Goal: Task Accomplishment & Management: Complete application form

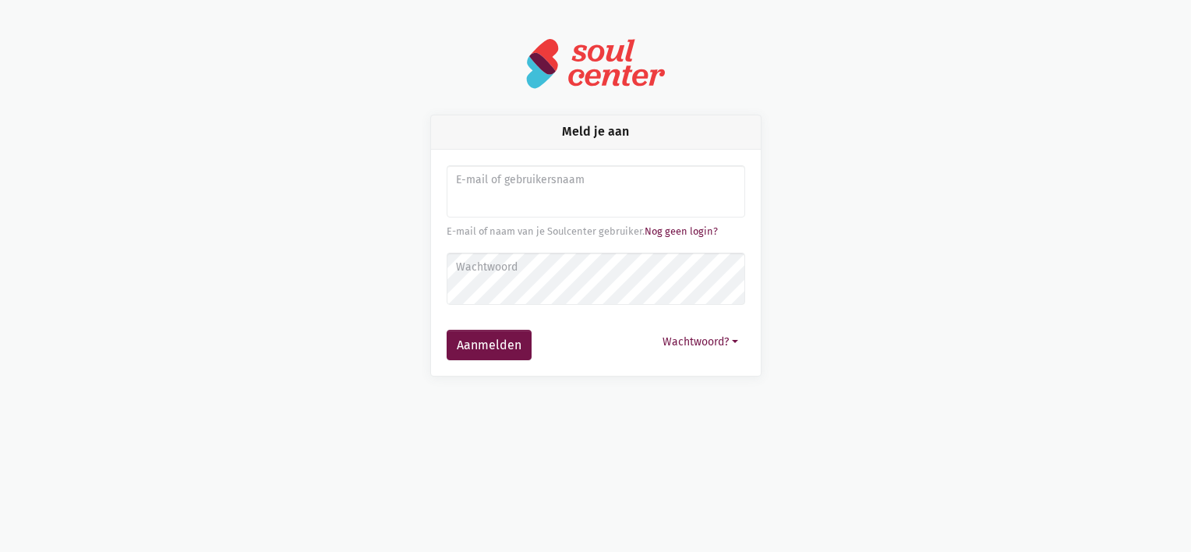
click at [495, 205] on input "Aanmelden" at bounding box center [596, 191] width 298 height 53
type input "Laura.vangool@zorgbedrijf.be"
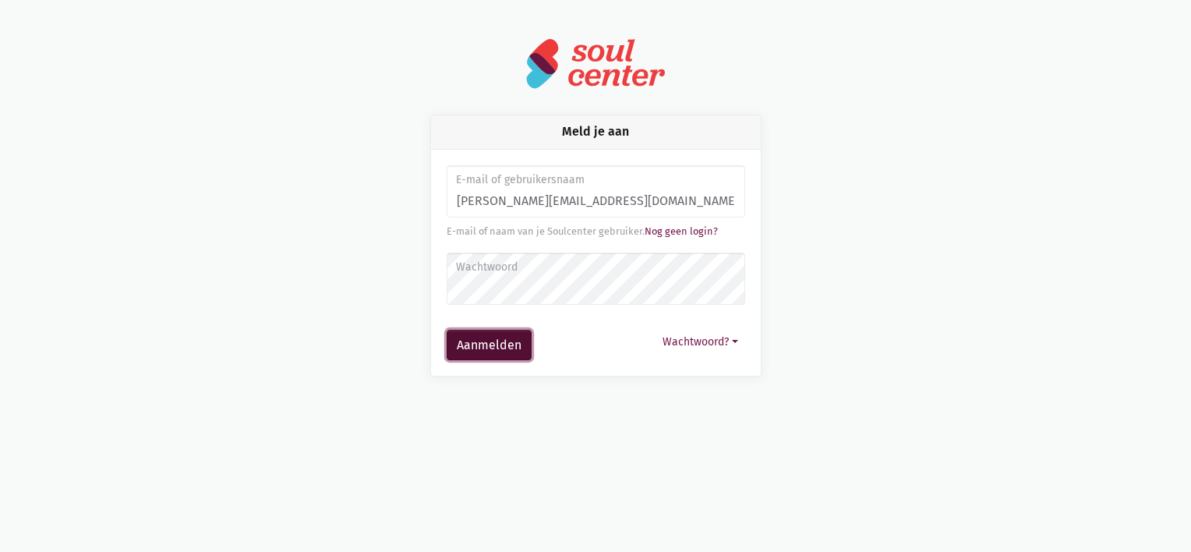
click at [493, 349] on button "Aanmelden" at bounding box center [489, 345] width 85 height 31
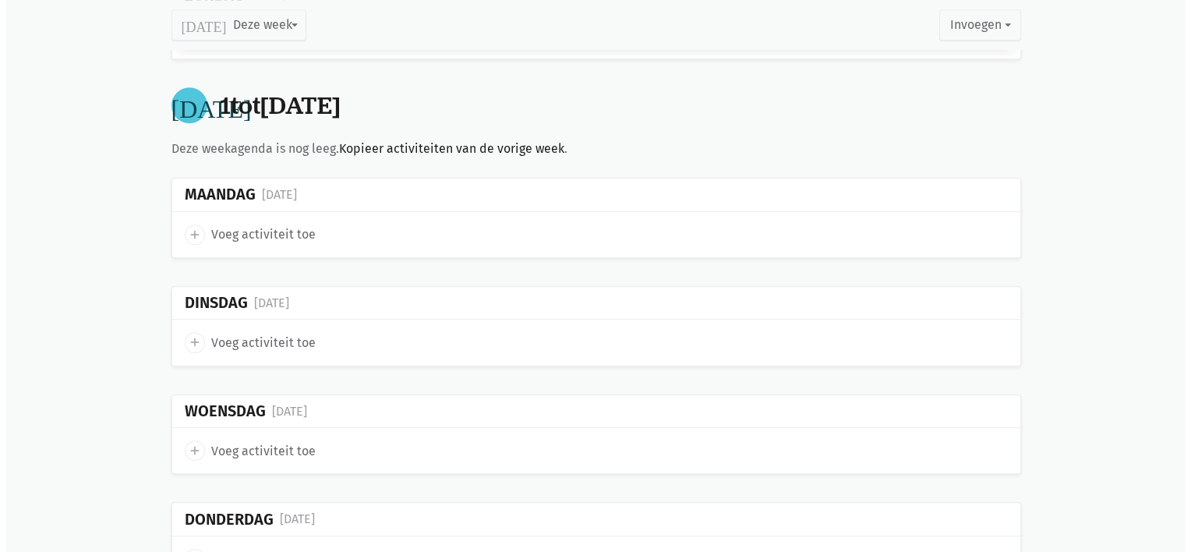
scroll to position [936, 0]
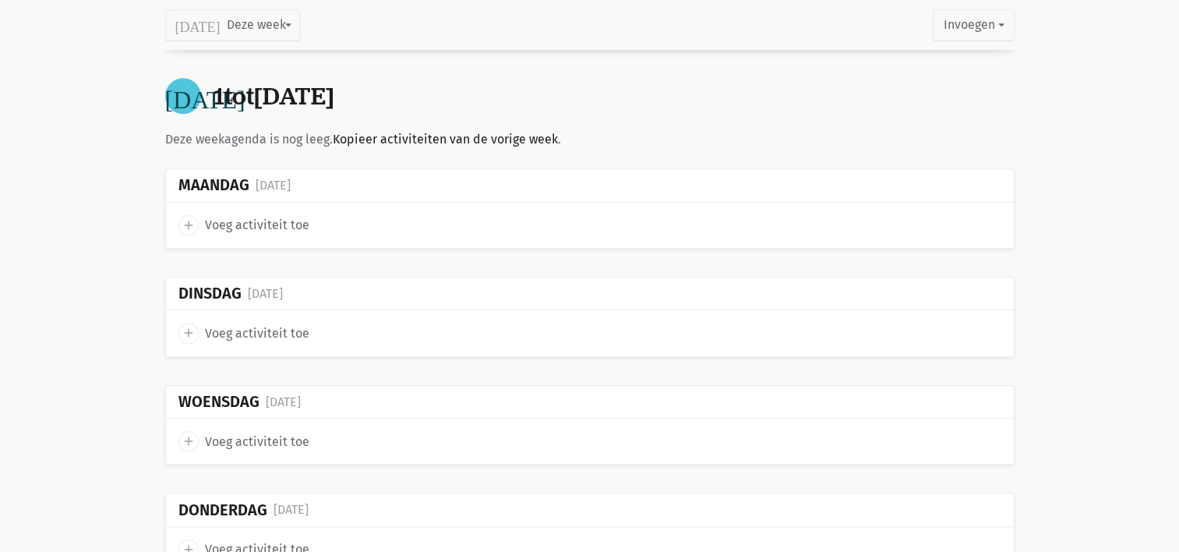
click at [187, 218] on icon "add" at bounding box center [189, 225] width 14 height 14
select select "14:00"
select select "15:00"
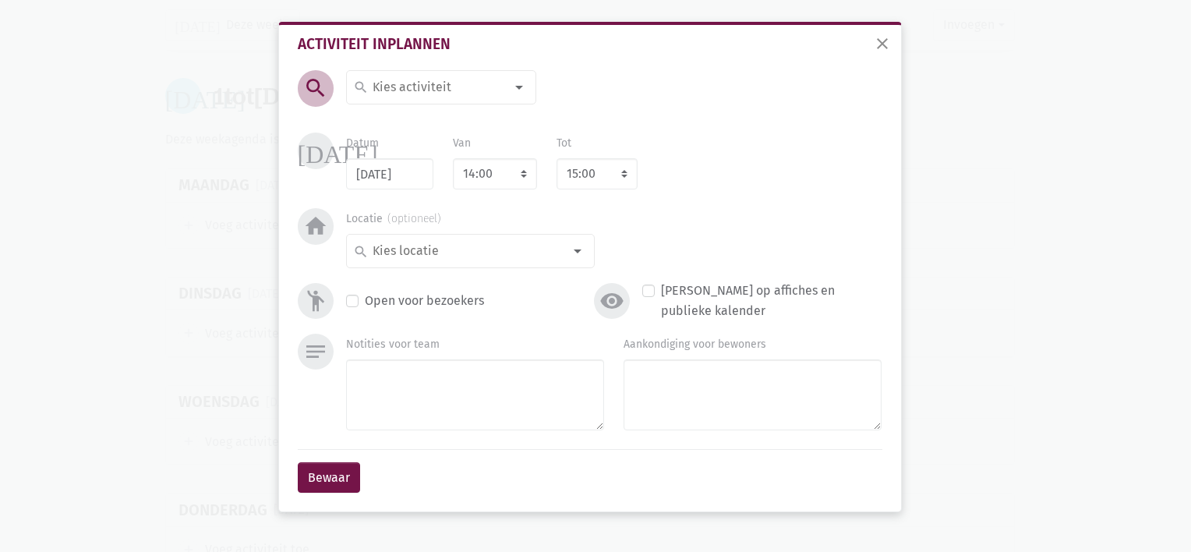
click at [391, 83] on input at bounding box center [437, 87] width 135 height 20
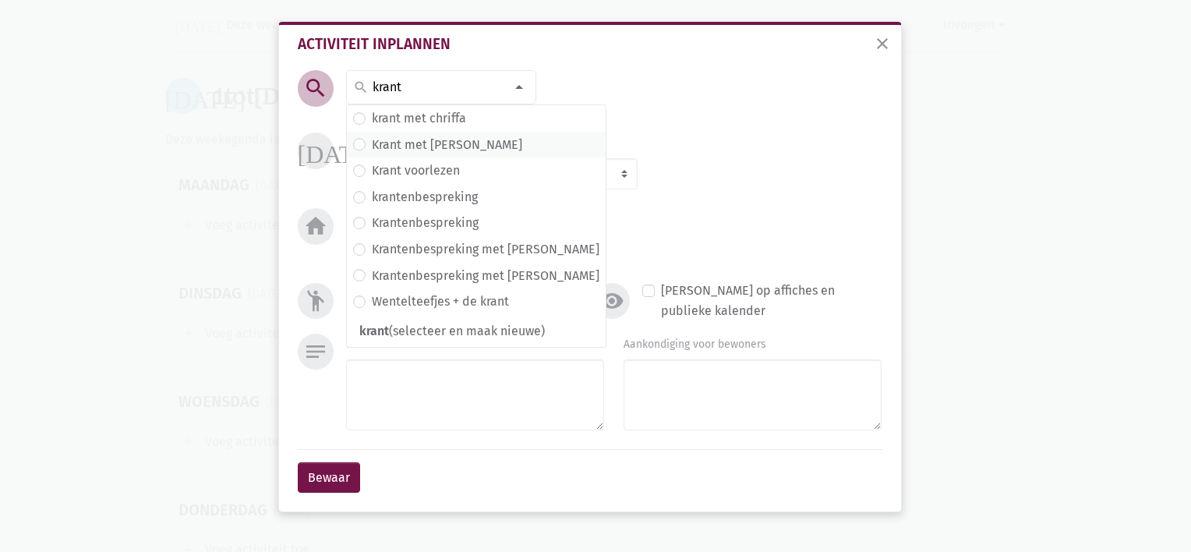
type input "krant"
click at [399, 148] on label "Krant met [PERSON_NAME]" at bounding box center [447, 145] width 150 height 20
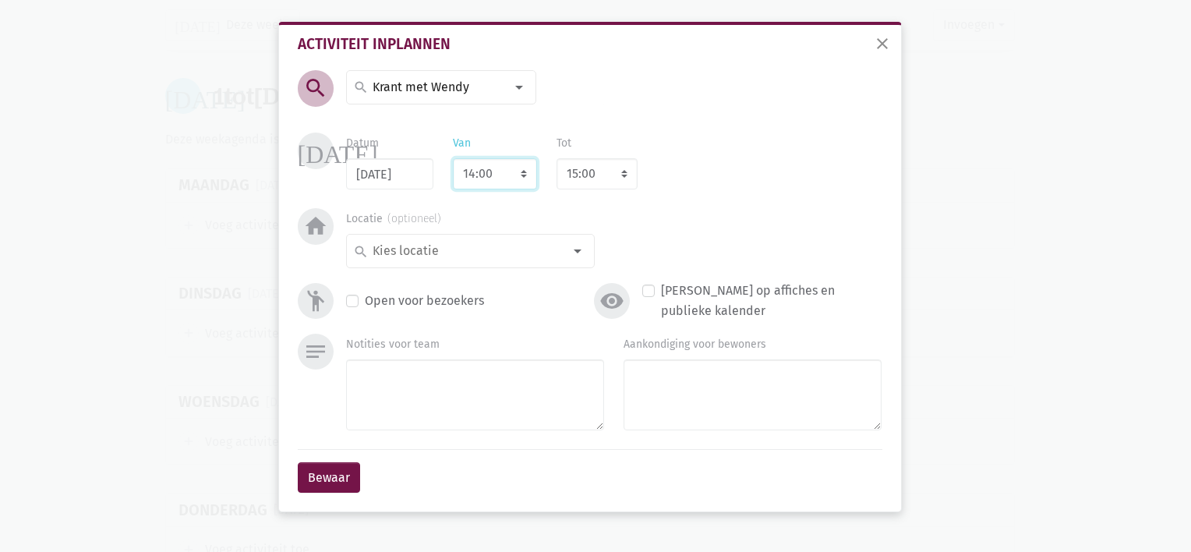
click at [478, 171] on select "7:00 7:15 7:30 7:45 8:00 8:15 8:30 8:45 9:00 9:15 9:30 9:45 10:00 10:15 10:30 1…" at bounding box center [495, 173] width 84 height 31
select select "10:30"
click at [453, 158] on select "7:00 7:15 7:30 7:45 8:00 8:15 8:30 8:45 9:00 9:15 9:30 9:45 10:00 10:15 10:30 1…" at bounding box center [495, 173] width 84 height 31
select select "11:30"
click at [576, 251] on div at bounding box center [577, 250] width 31 height 31
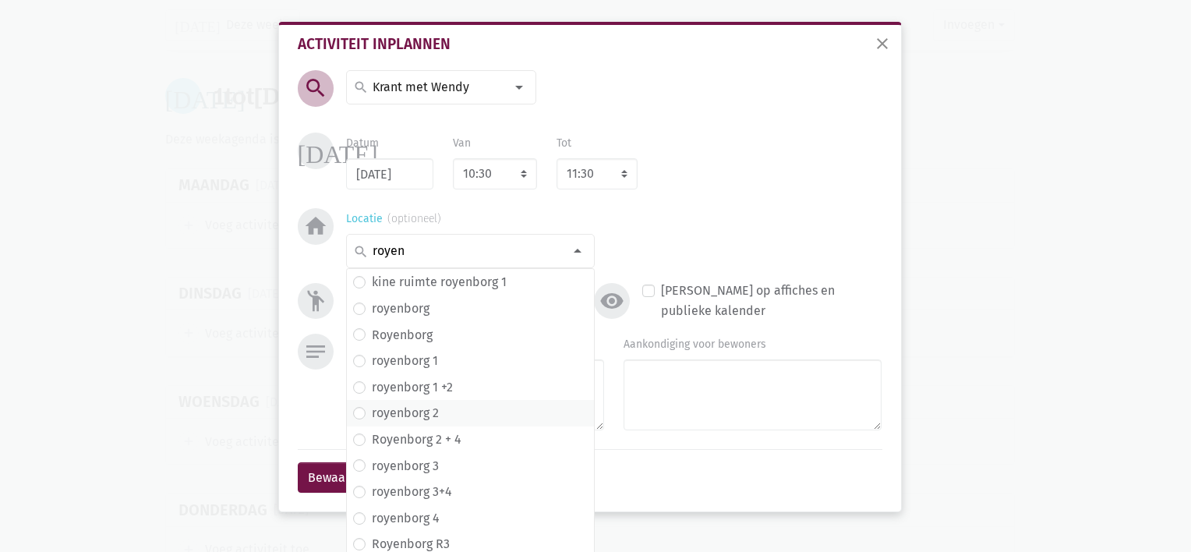
type input "royen"
click at [424, 412] on label "royenborg 2" at bounding box center [405, 413] width 67 height 20
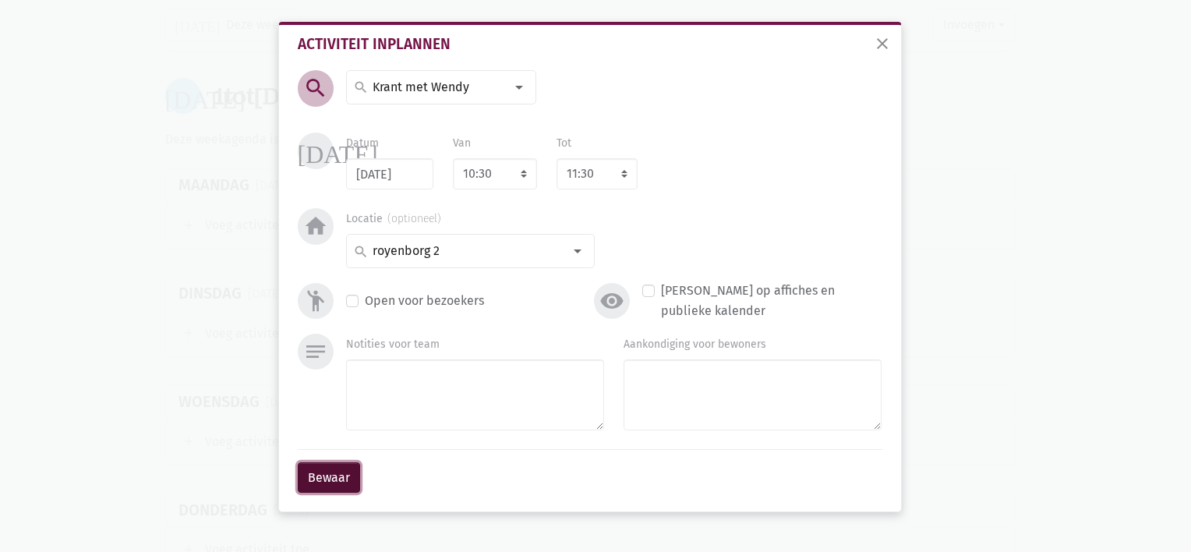
click at [327, 465] on button "Bewaar" at bounding box center [329, 477] width 62 height 31
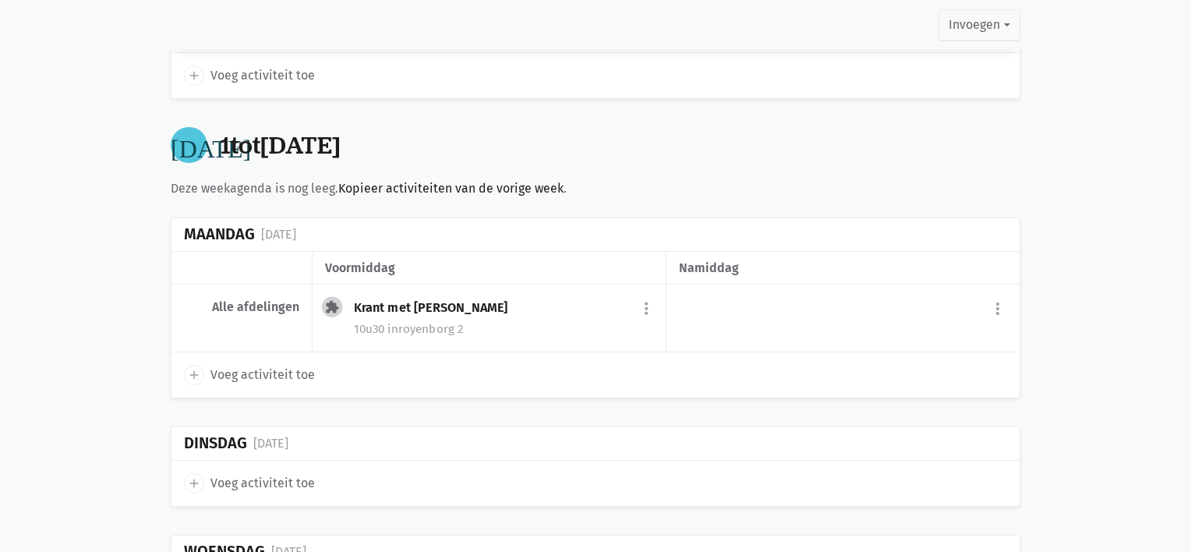
scroll to position [877, 0]
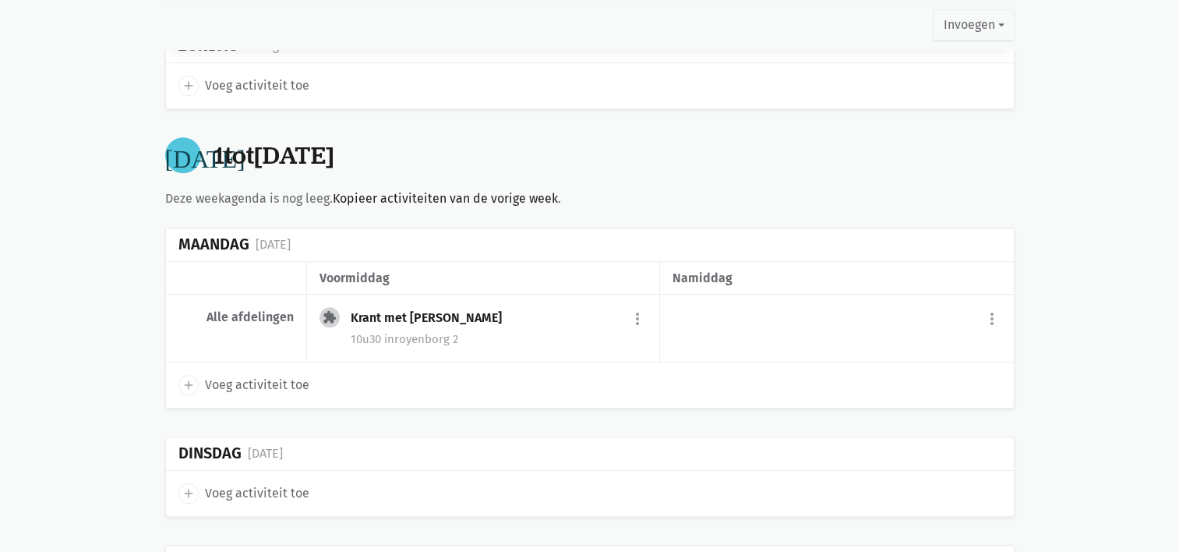
click at [203, 380] on link "add Voeg activiteit toe" at bounding box center [243, 385] width 131 height 20
select select "14:00"
select select "15:00"
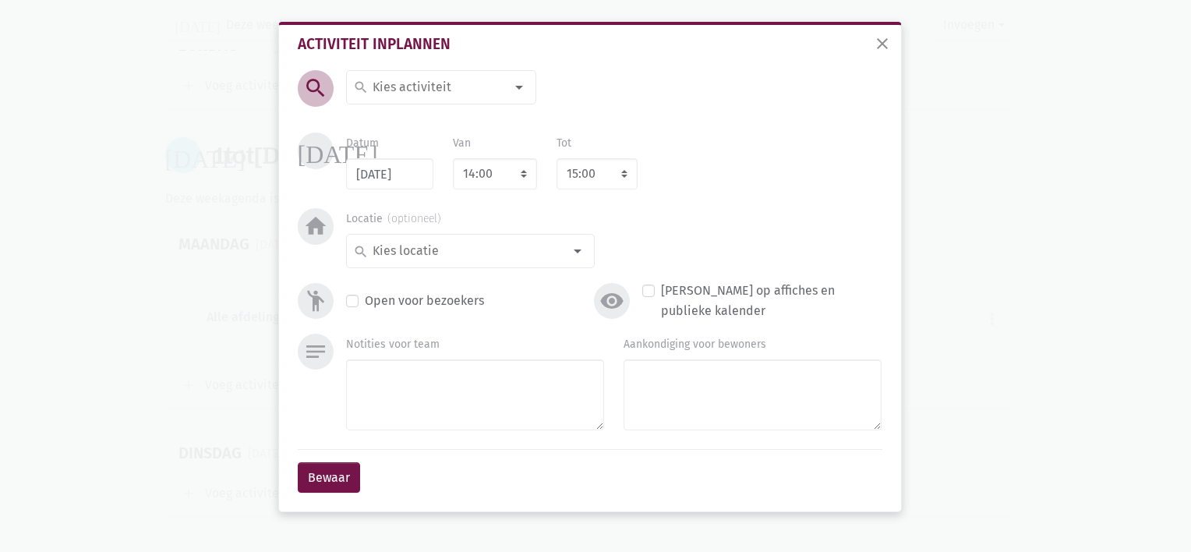
click at [381, 88] on input at bounding box center [437, 87] width 135 height 20
type input "kookactiviteit: milkshake"
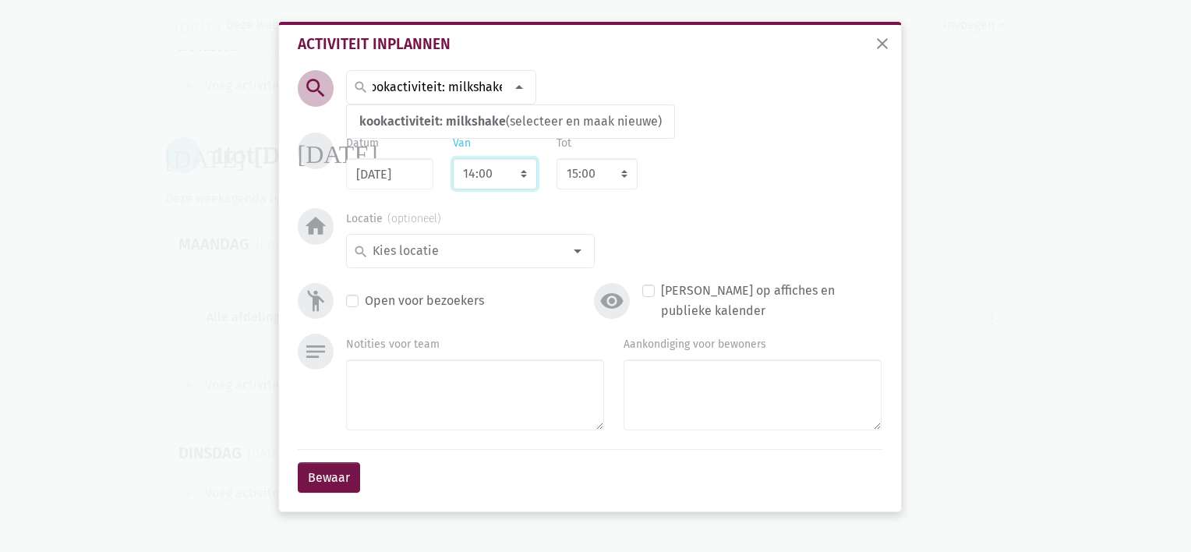
drag, startPoint x: 487, startPoint y: 173, endPoint x: 480, endPoint y: 190, distance: 18.5
click at [487, 173] on select "7:00 7:15 7:30 7:45 8:00 8:15 8:30 8:45 9:00 9:15 9:30 9:45 10:00 10:15 10:30 1…" at bounding box center [495, 173] width 84 height 31
click at [470, 178] on select "7:00 7:15 7:30 7:45 8:00 8:15 8:30 8:45 9:00 9:15 9:30 9:45 10:00 10:15 10:30 1…" at bounding box center [495, 173] width 84 height 31
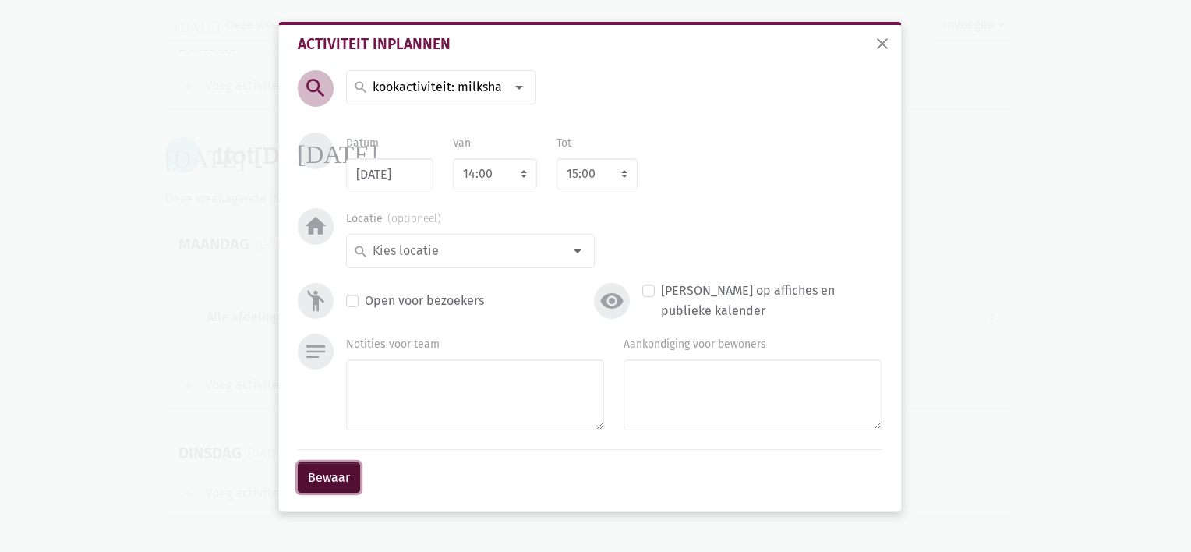
click at [327, 474] on button "Bewaar" at bounding box center [329, 477] width 62 height 31
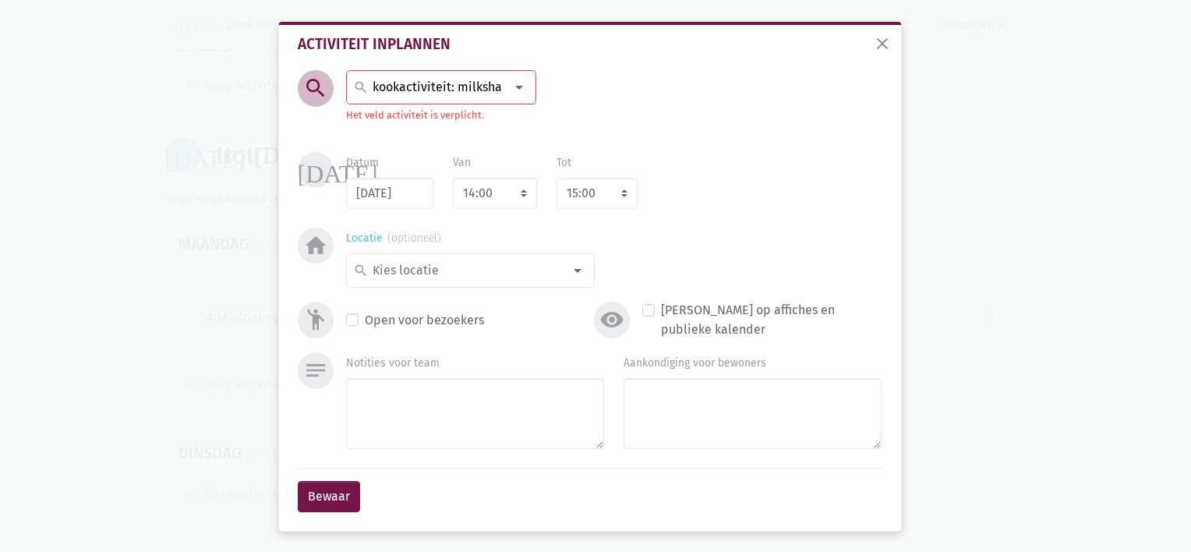
click at [387, 278] on input at bounding box center [466, 270] width 193 height 20
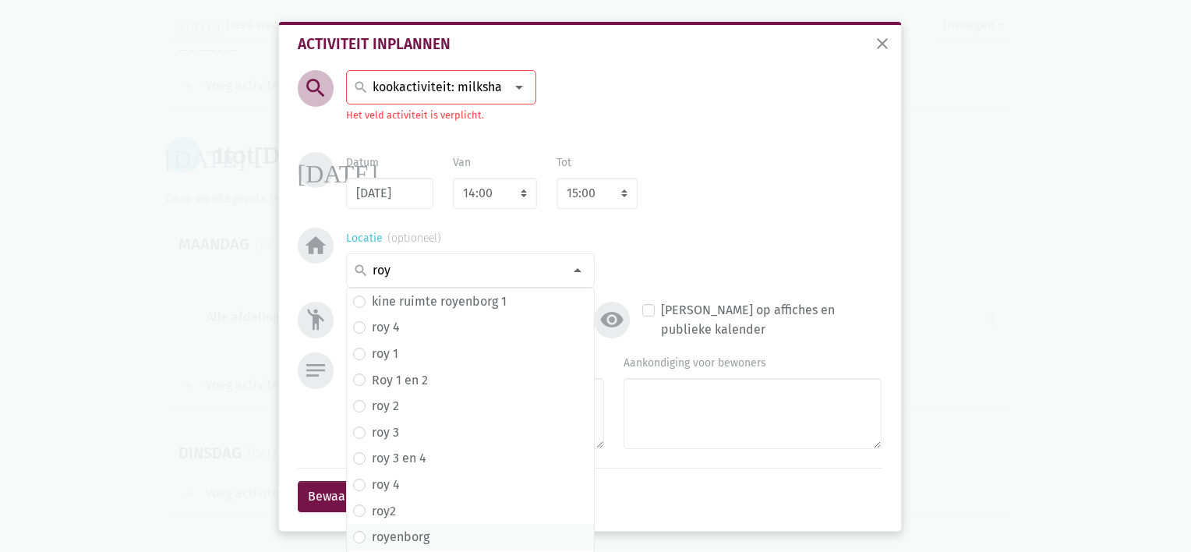
type input "roy"
click at [399, 529] on label "royenborg" at bounding box center [401, 537] width 58 height 20
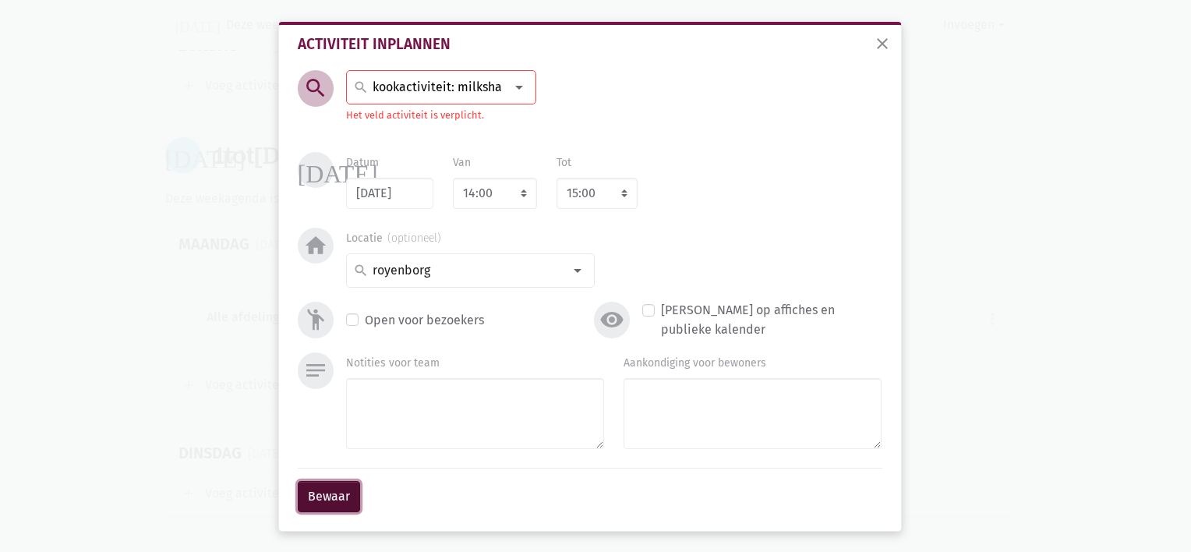
click at [331, 494] on button "Bewaar" at bounding box center [329, 496] width 62 height 31
click at [470, 80] on input "kookactiviteit: milkshake" at bounding box center [437, 87] width 135 height 20
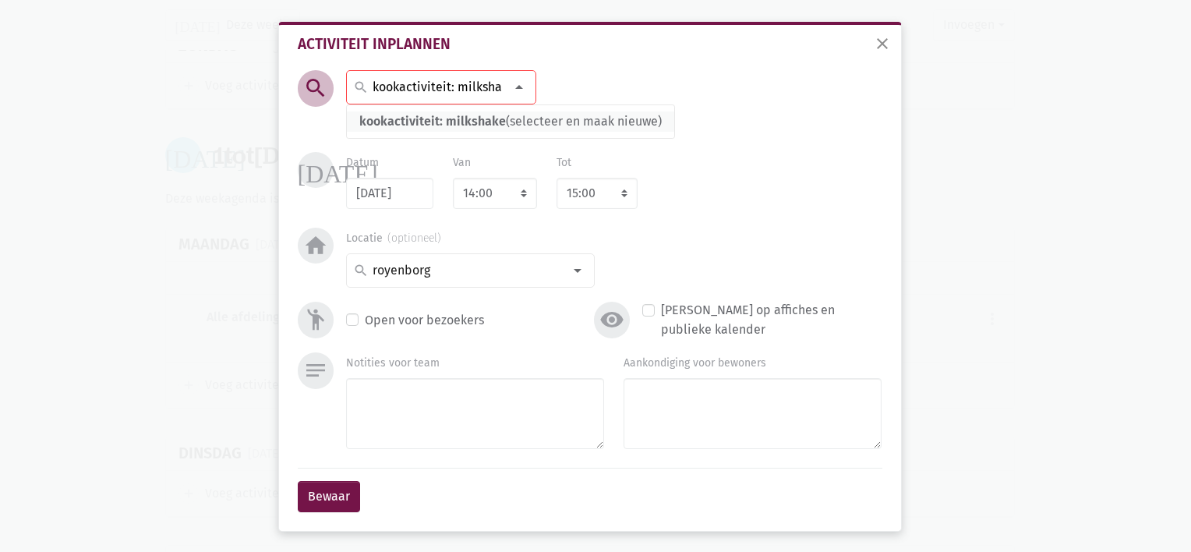
click at [458, 127] on span "kookactiviteit: milkshake" at bounding box center [432, 121] width 147 height 15
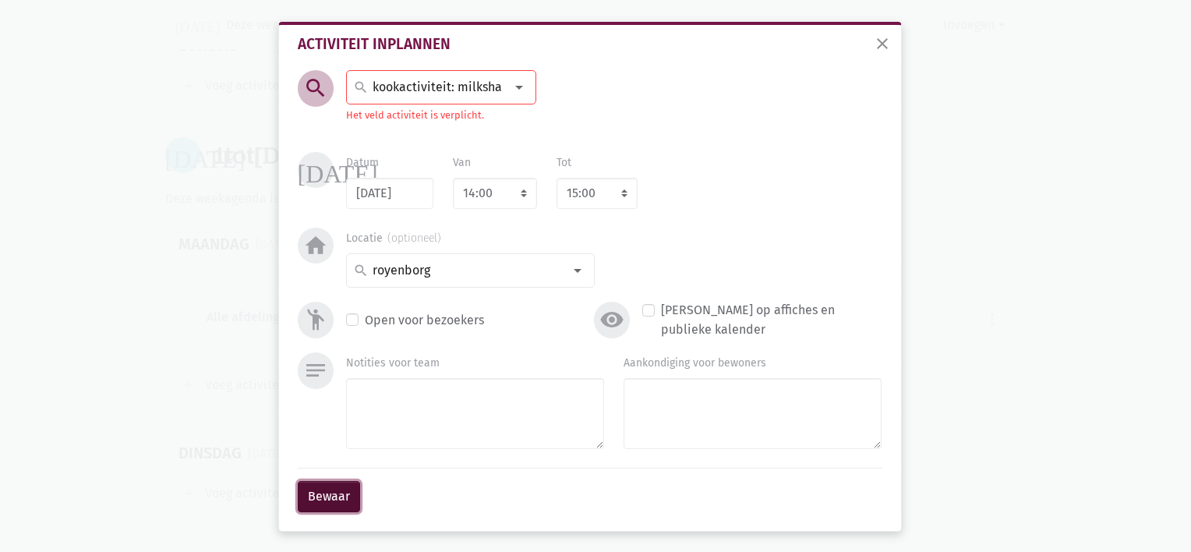
click at [316, 489] on button "Bewaar" at bounding box center [329, 496] width 62 height 31
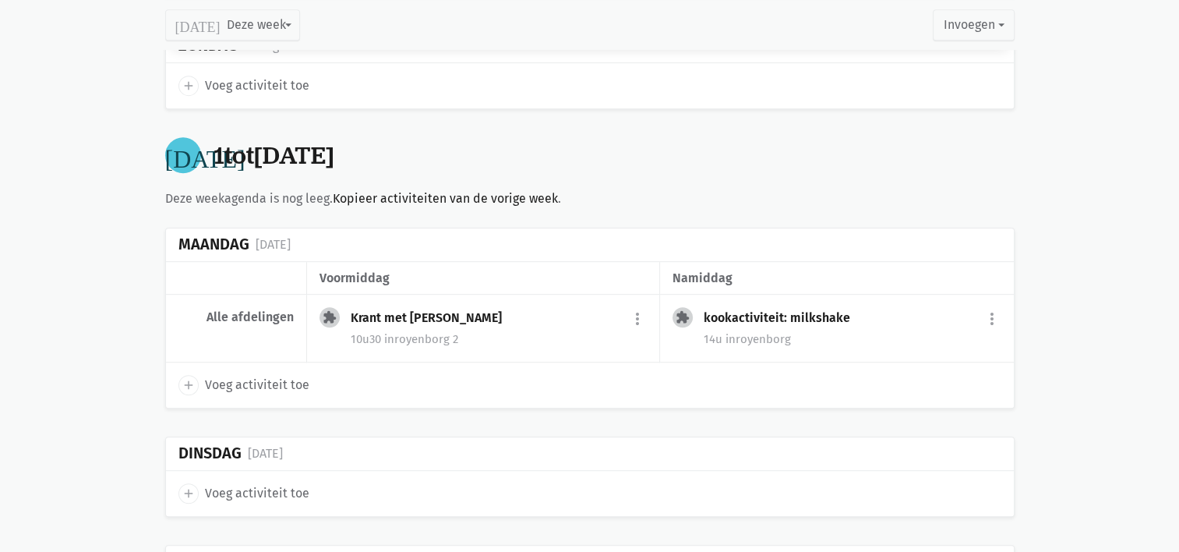
click at [182, 486] on icon "add" at bounding box center [189, 493] width 14 height 14
select select "14:00"
select select "15:00"
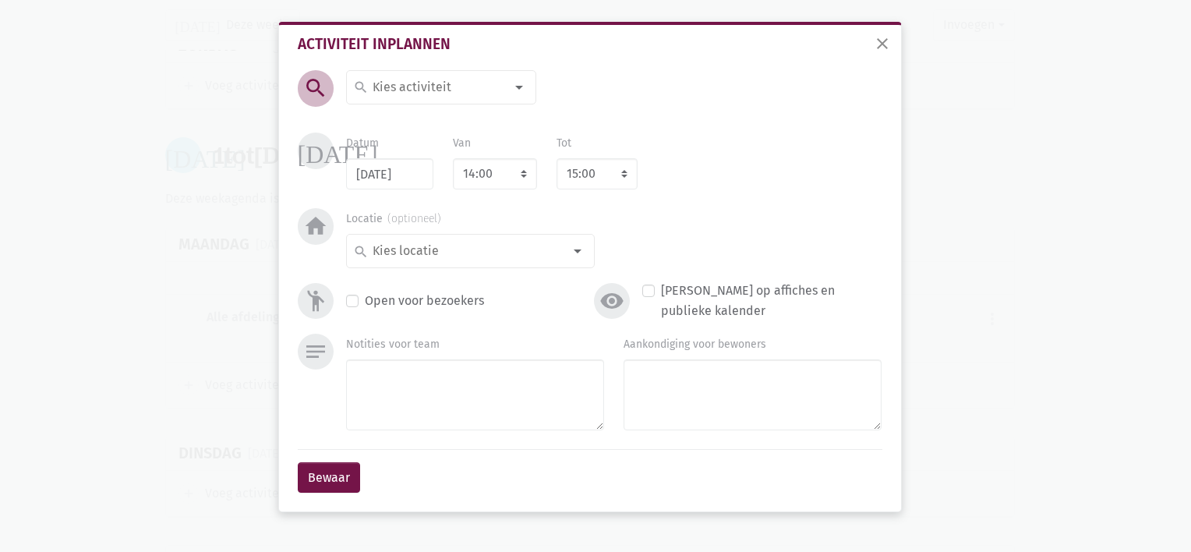
click at [399, 87] on input at bounding box center [437, 87] width 135 height 20
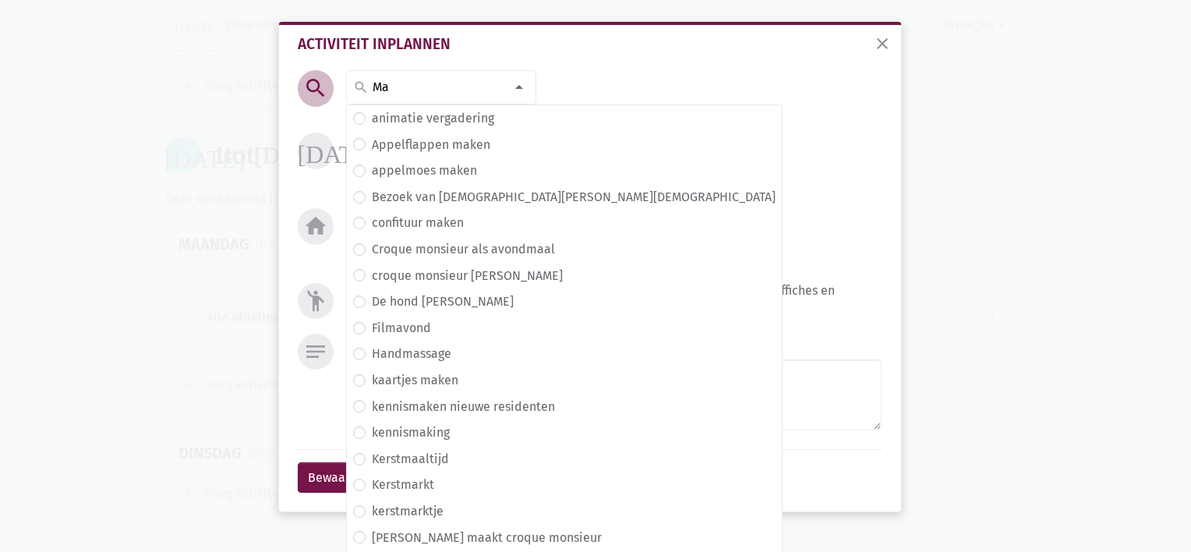
type input "M"
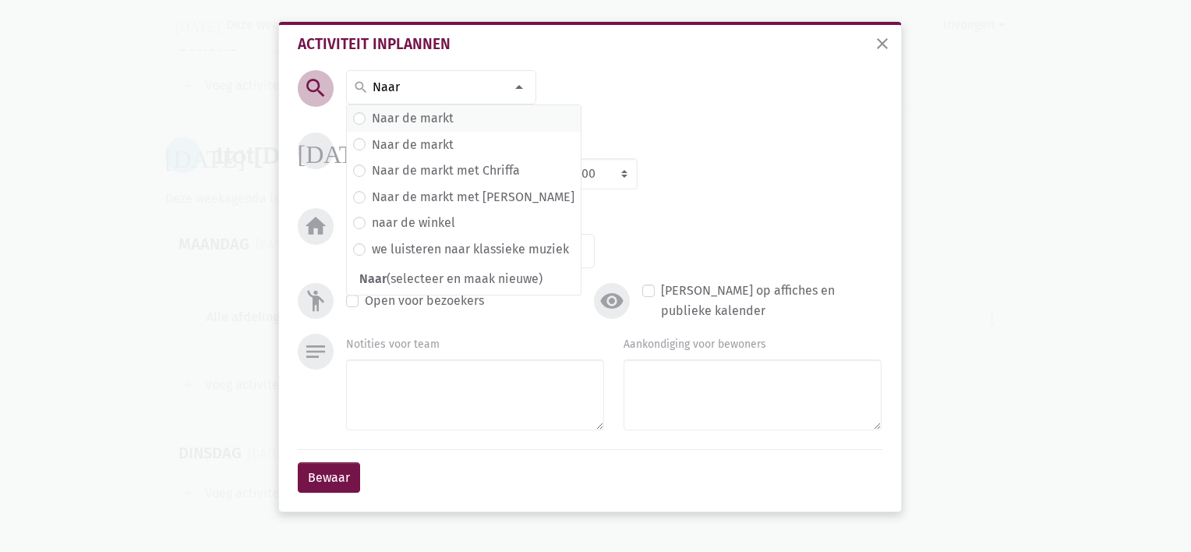
type input "Naar"
click at [408, 125] on label "Naar de markt" at bounding box center [413, 118] width 82 height 20
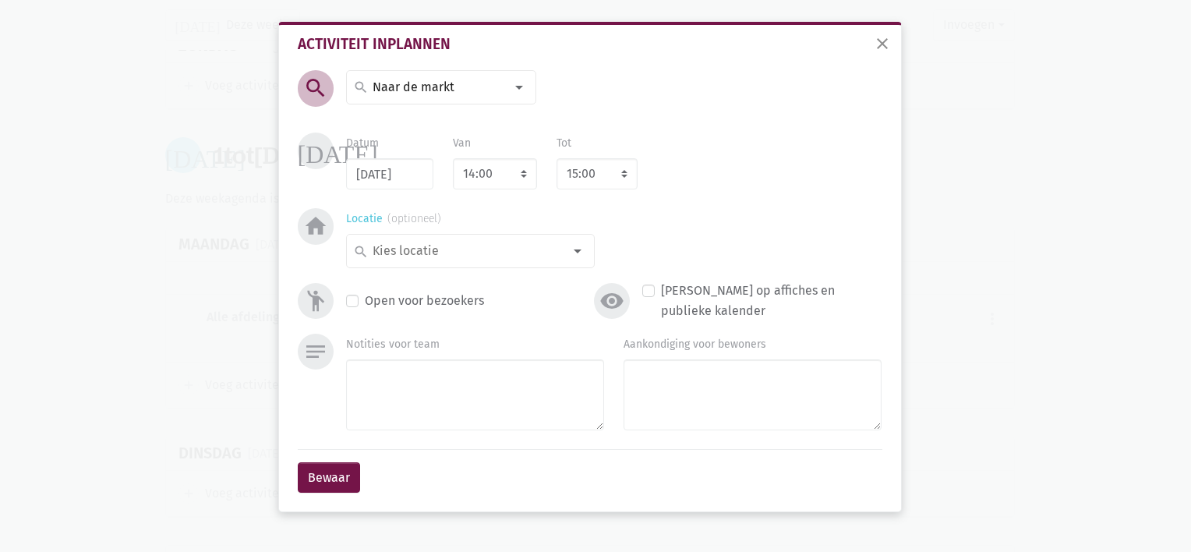
click at [387, 256] on input at bounding box center [466, 251] width 193 height 20
type input "mark"
click at [390, 284] on label "Markt" at bounding box center [388, 282] width 32 height 20
click at [496, 176] on select "7:00 7:15 7:30 7:45 8:00 8:15 8:30 8:45 9:00 9:15 9:30 9:45 10:00 10:15 10:30 1…" at bounding box center [495, 173] width 84 height 31
select select "10:00"
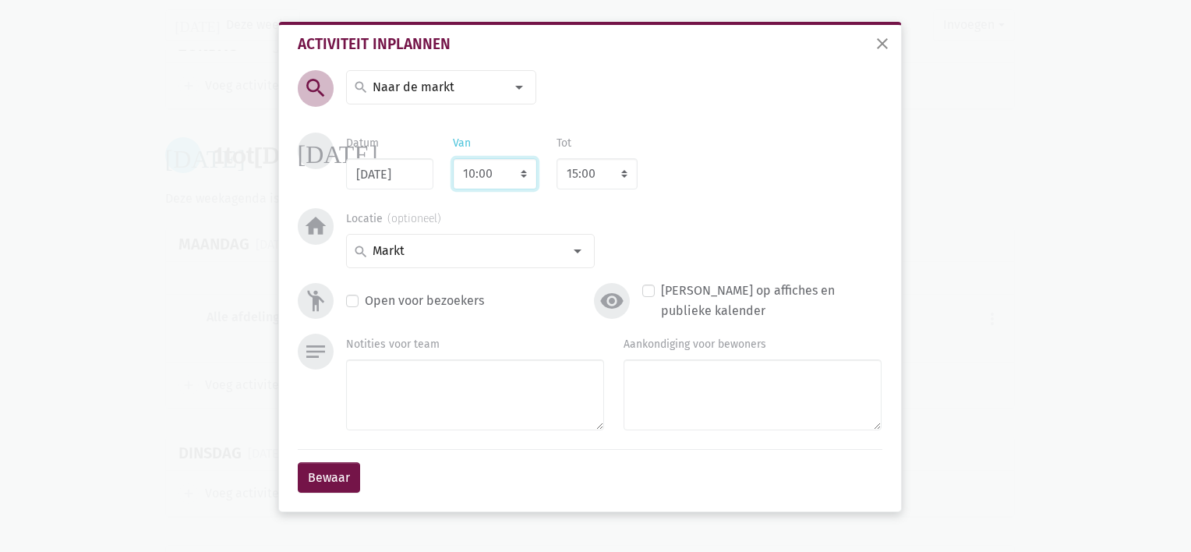
click at [453, 158] on select "7:00 7:15 7:30 7:45 8:00 8:15 8:30 8:45 9:00 9:15 9:30 9:45 10:00 10:15 10:30 1…" at bounding box center [495, 173] width 84 height 31
select select "11:00"
click at [329, 482] on button "Bewaar" at bounding box center [329, 477] width 62 height 31
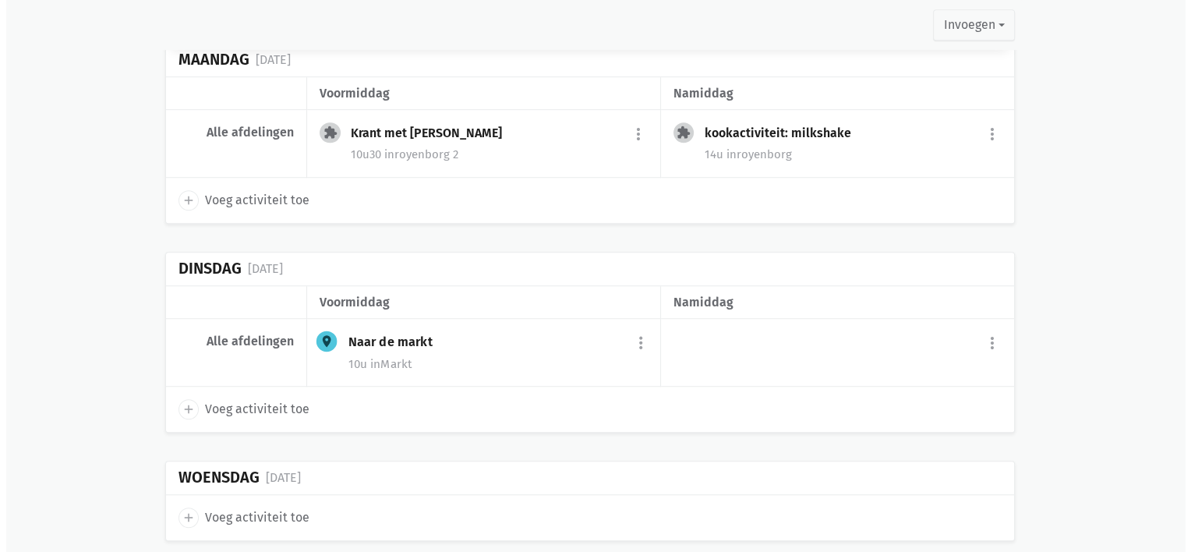
scroll to position [1085, 0]
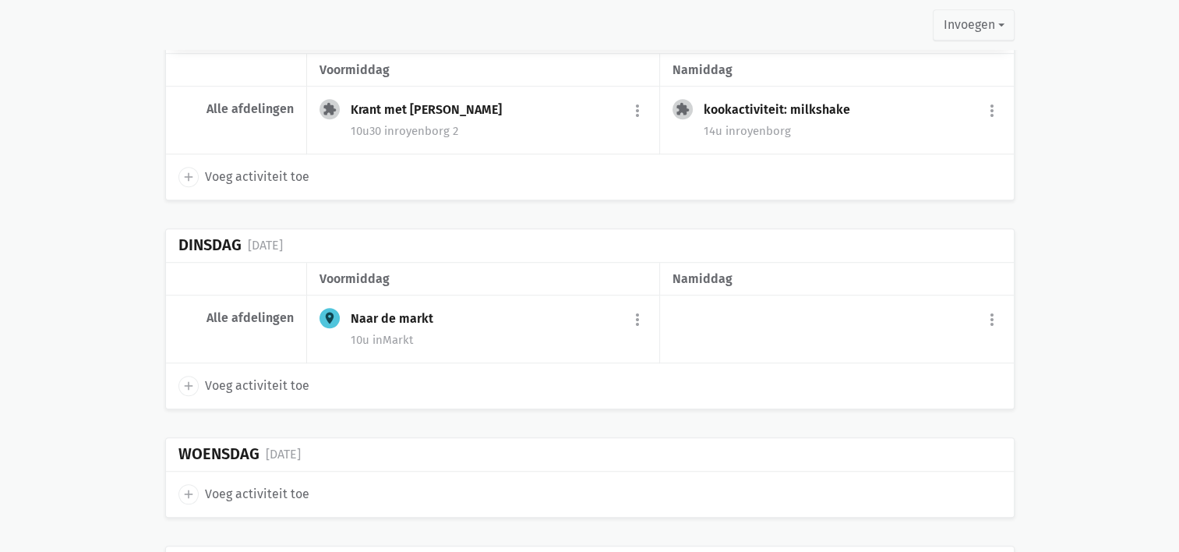
click at [178, 489] on span "add" at bounding box center [188, 494] width 20 height 20
select select "14:00"
select select "15:00"
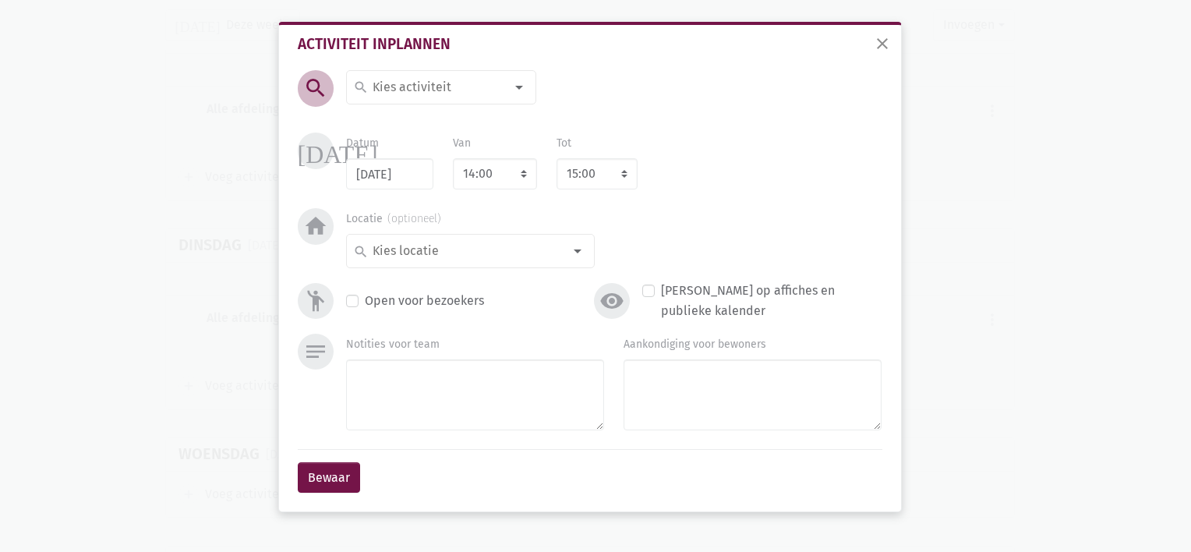
click at [387, 94] on input at bounding box center [437, 87] width 135 height 20
type input "groeps"
click at [402, 143] on label "Groepsturnen met [PERSON_NAME]" at bounding box center [471, 145] width 198 height 20
click at [478, 179] on select "7:00 7:15 7:30 7:45 8:00 8:15 8:30 8:45 9:00 9:15 9:30 9:45 10:00 10:15 10:30 1…" at bounding box center [495, 173] width 84 height 31
select select "10:30"
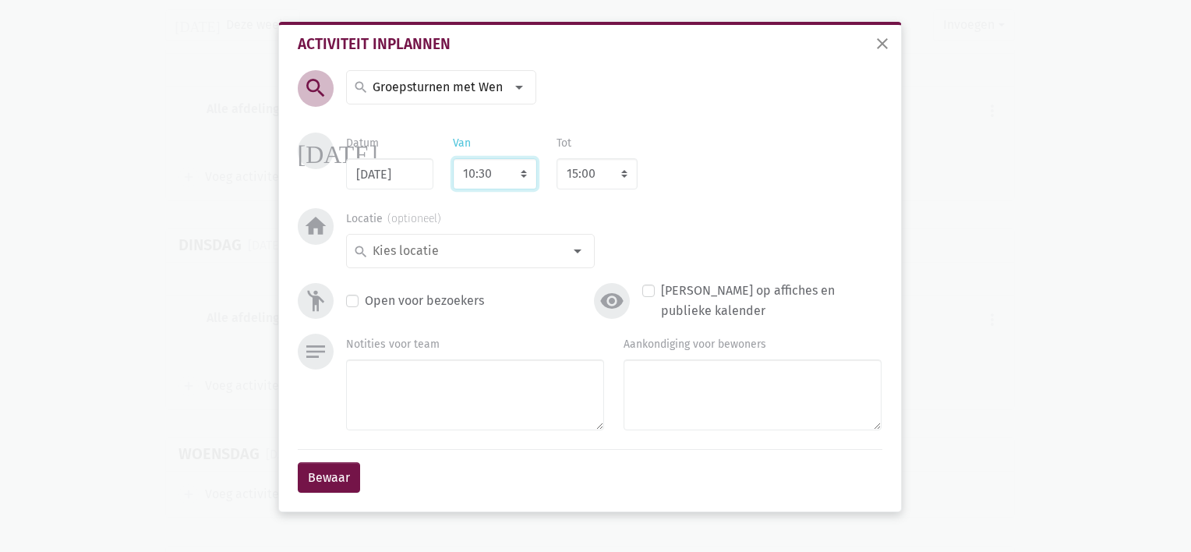
click at [453, 158] on select "7:00 7:15 7:30 7:45 8:00 8:15 8:30 8:45 9:00 9:15 9:30 9:45 10:00 10:15 10:30 1…" at bounding box center [495, 173] width 84 height 31
select select "11:30"
click at [452, 249] on input at bounding box center [466, 251] width 193 height 20
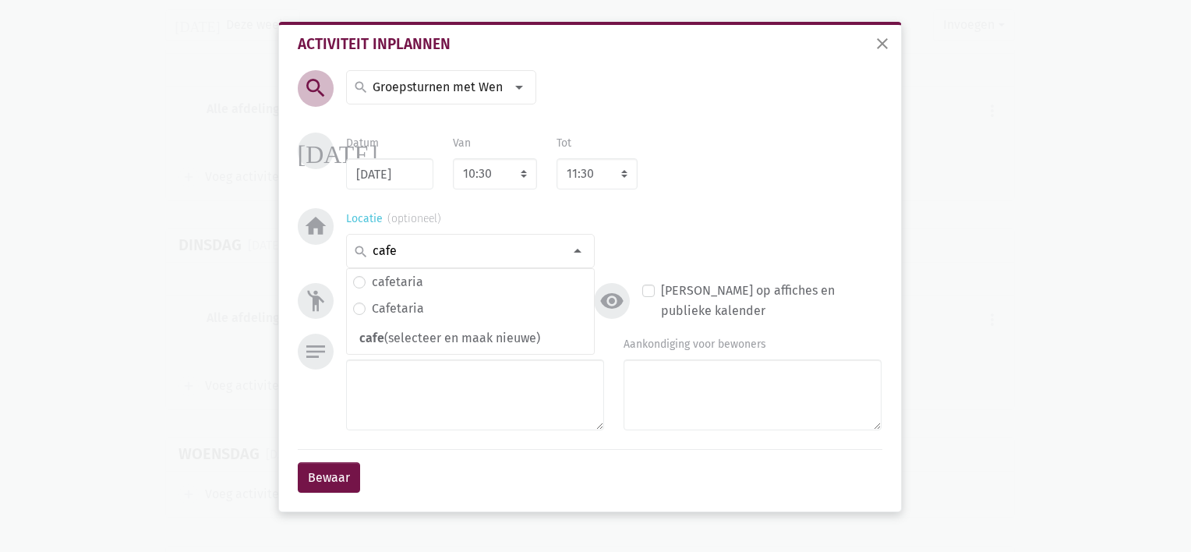
type input "cafe"
click at [452, 249] on input at bounding box center [466, 251] width 193 height 20
type input "caf"
click at [418, 281] on label "cafetaria" at bounding box center [397, 282] width 51 height 20
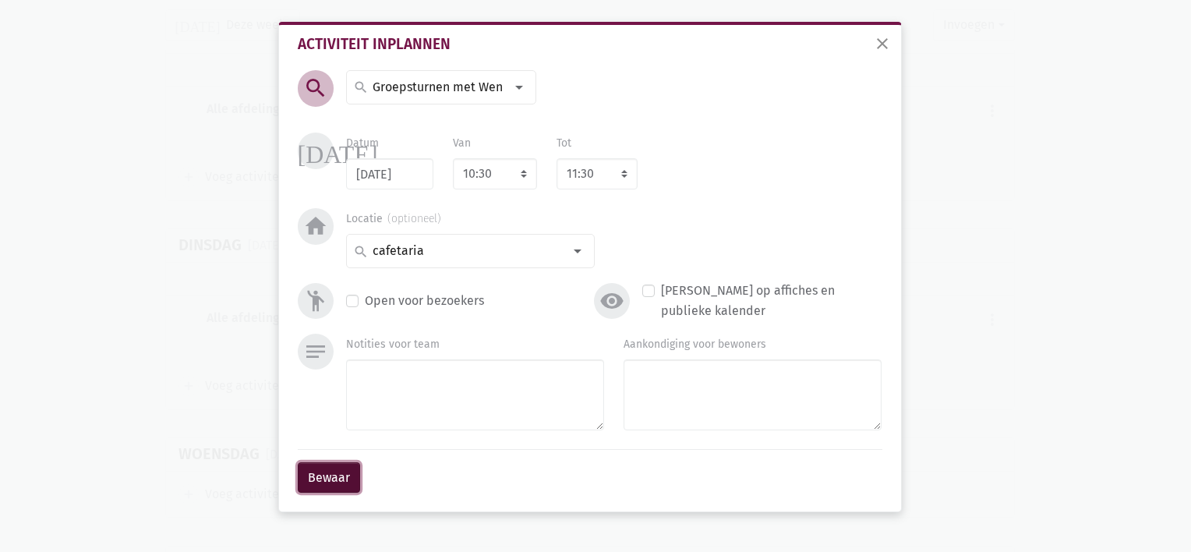
click at [316, 483] on button "Bewaar" at bounding box center [329, 477] width 62 height 31
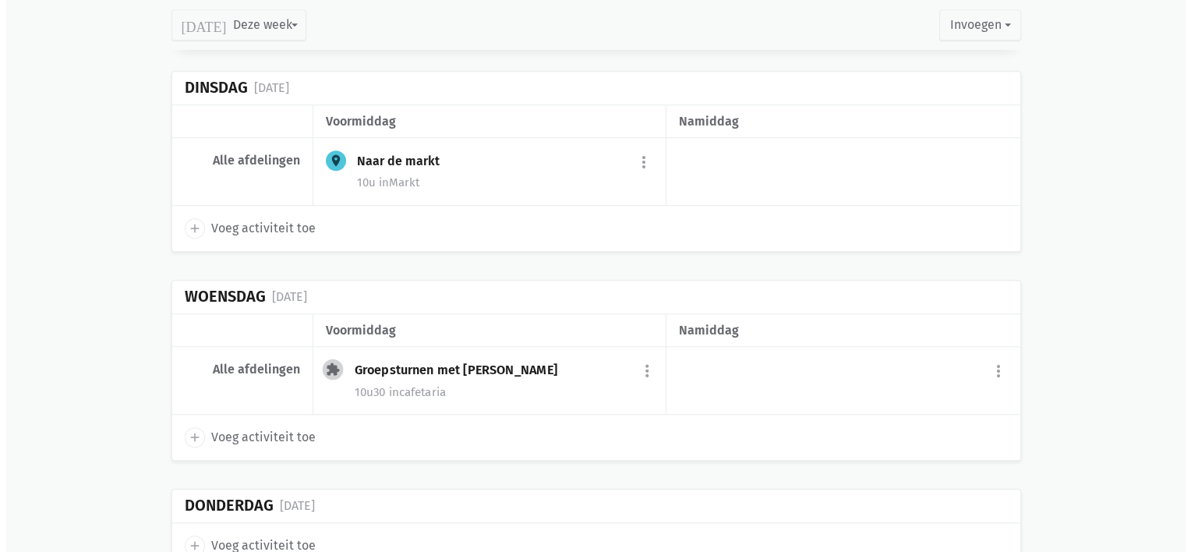
scroll to position [1294, 0]
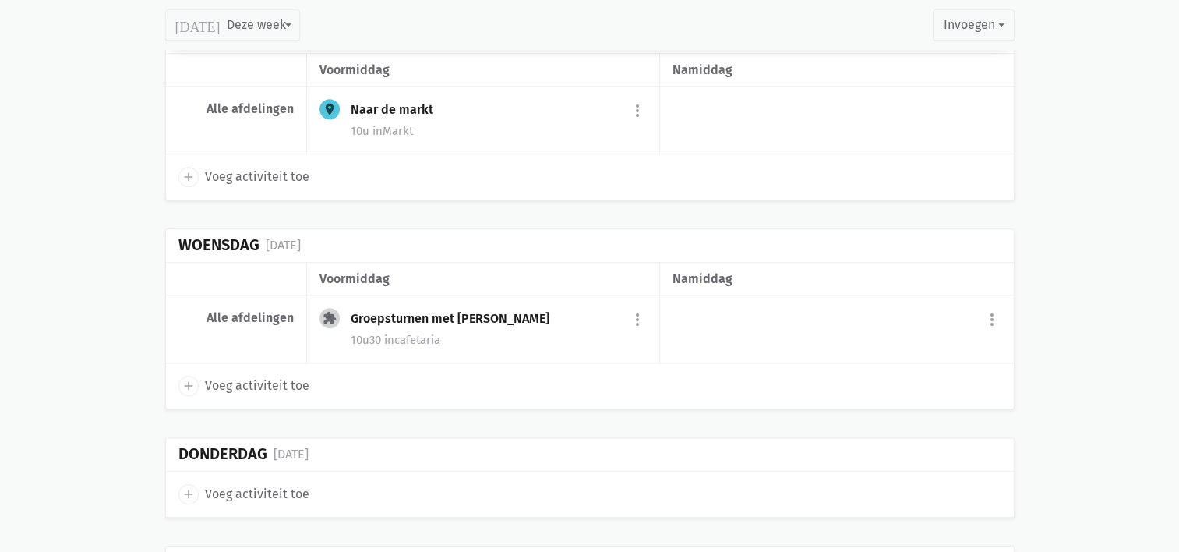
click at [184, 383] on icon "add" at bounding box center [189, 386] width 14 height 14
select select "14:00"
select select "15:00"
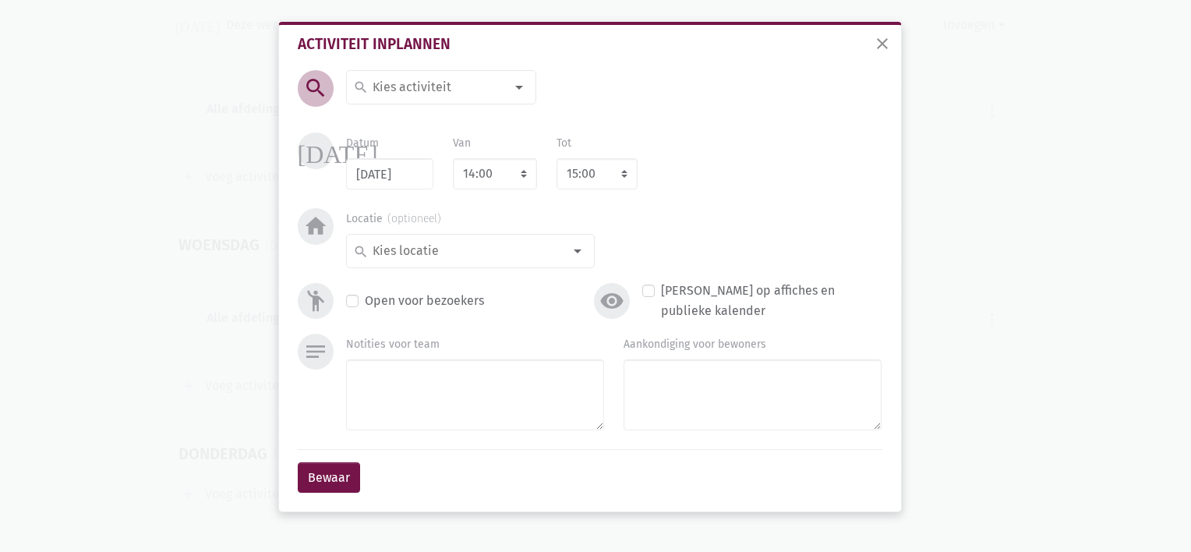
click at [408, 78] on input at bounding box center [437, 87] width 135 height 20
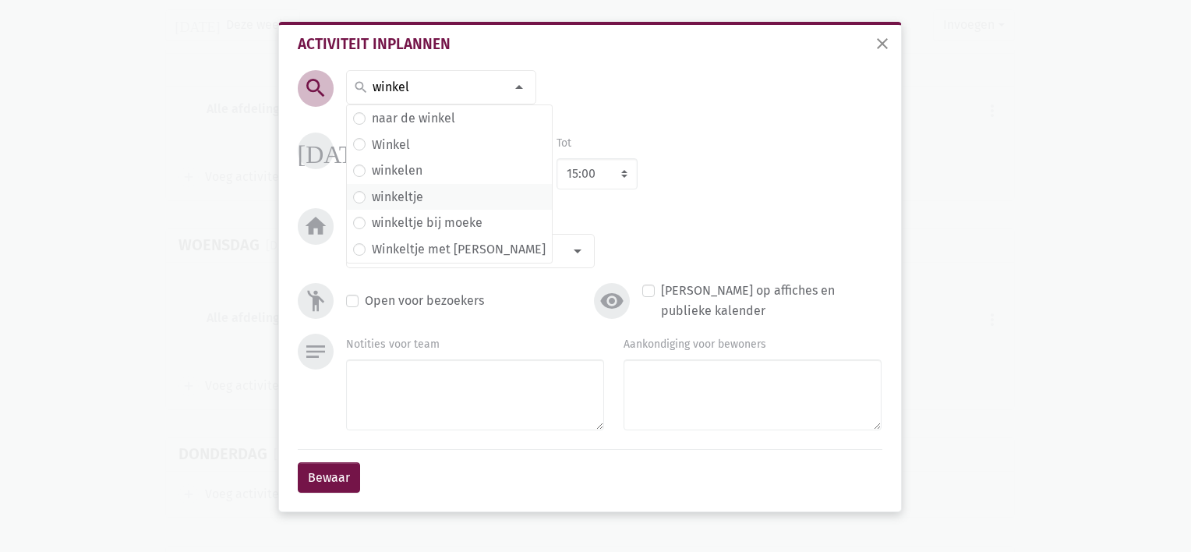
type input "winkel"
click at [407, 196] on label "winkeltje" at bounding box center [397, 197] width 51 height 20
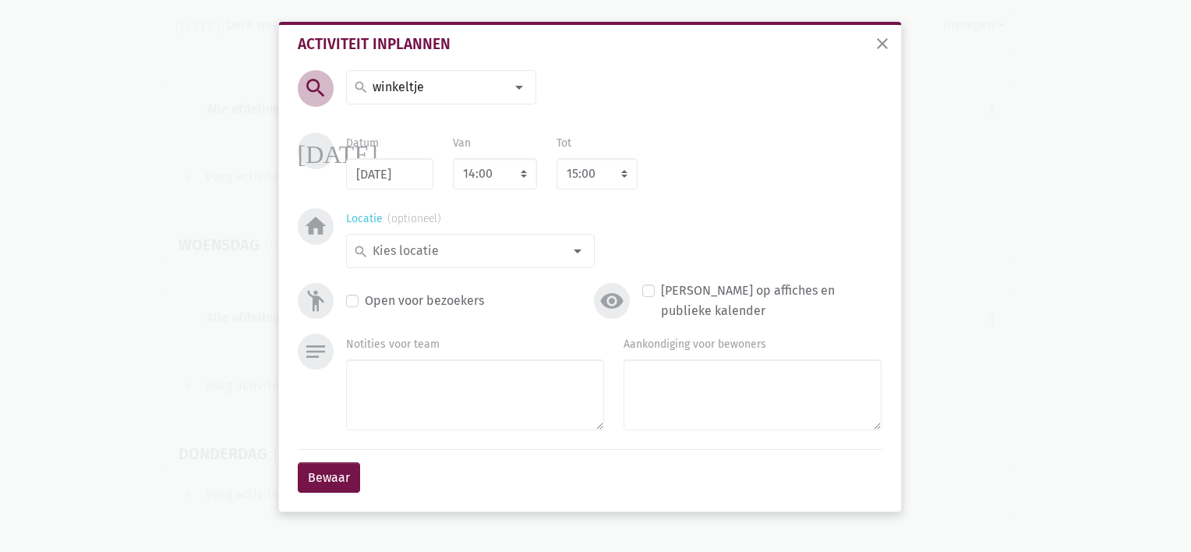
click at [450, 254] on input at bounding box center [466, 251] width 193 height 20
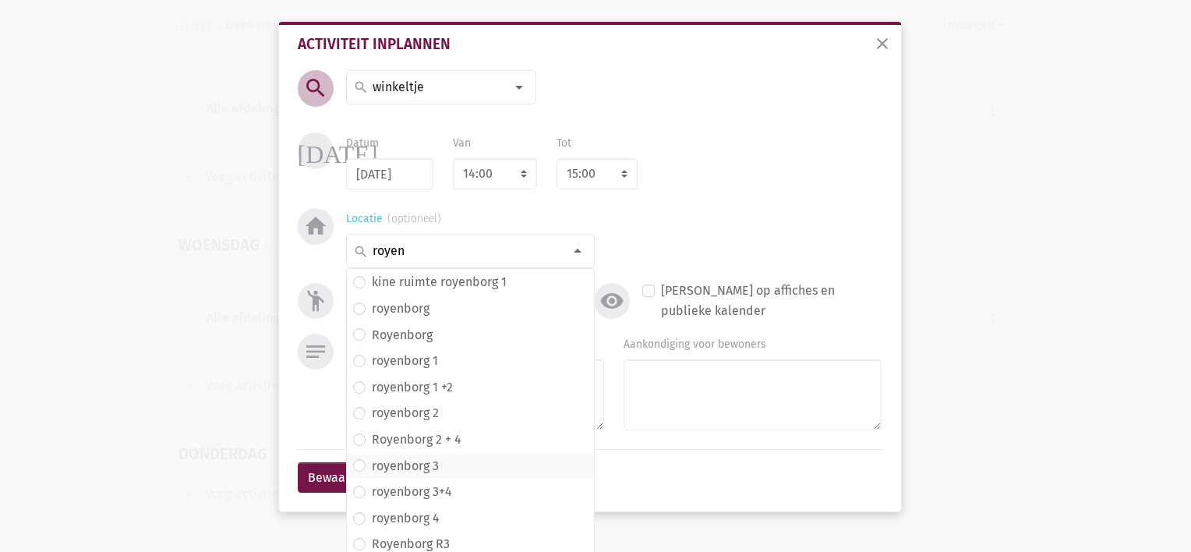
type input "royen"
click at [424, 461] on label "royenborg 3" at bounding box center [405, 466] width 67 height 20
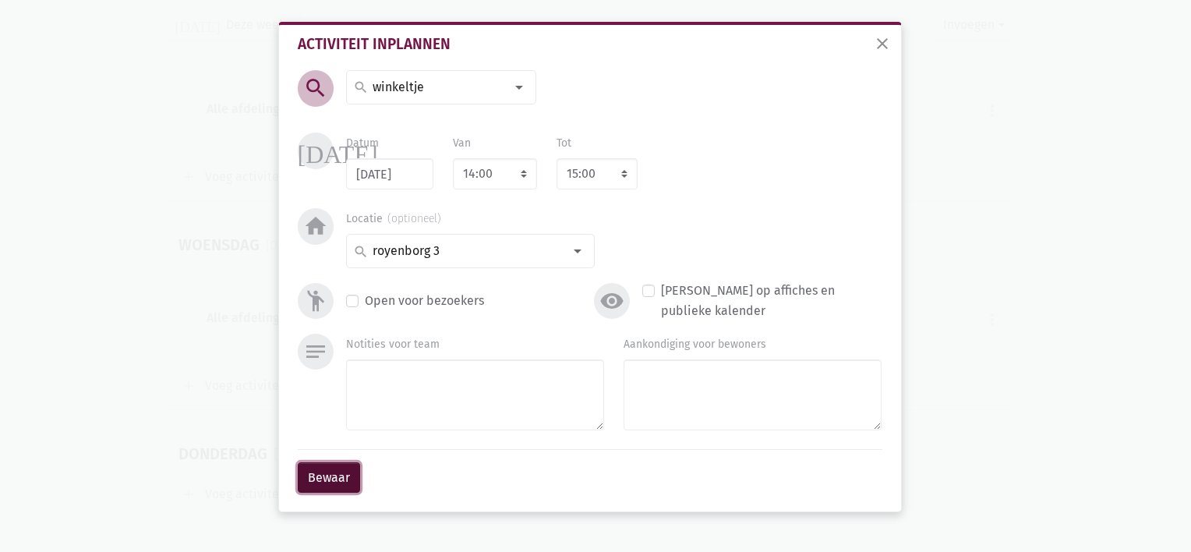
click at [324, 480] on button "Bewaar" at bounding box center [329, 477] width 62 height 31
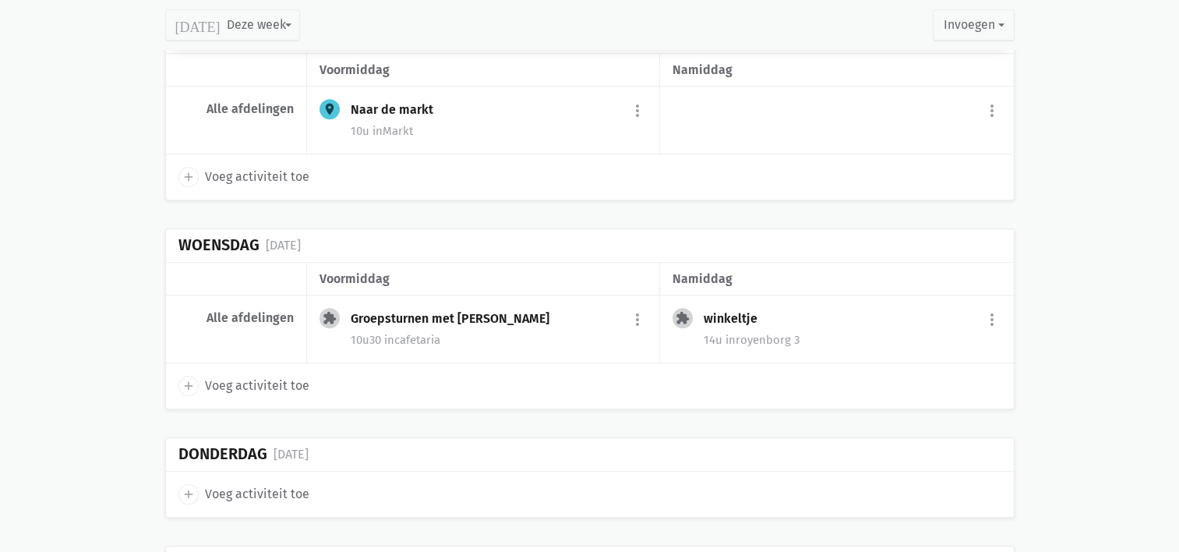
click at [770, 313] on div "winkeltje more_vert edit Bewerk group Beheer deelnemers print Print deelnemersl…" at bounding box center [852, 320] width 297 height 25
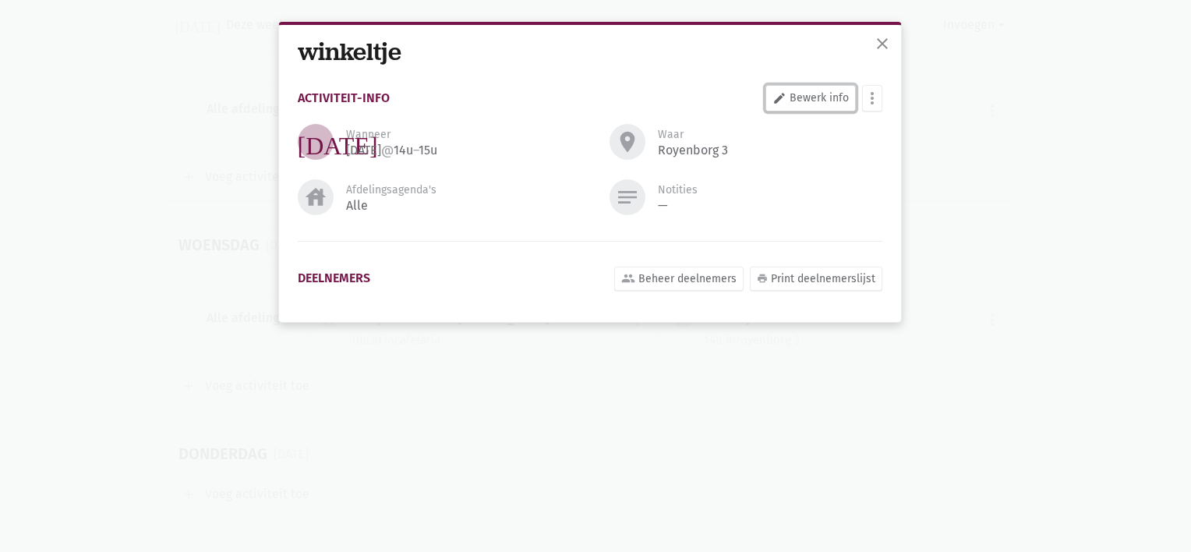
click at [799, 87] on link "edit Bewerk info" at bounding box center [810, 98] width 90 height 26
select select "14:00"
select select "15:00"
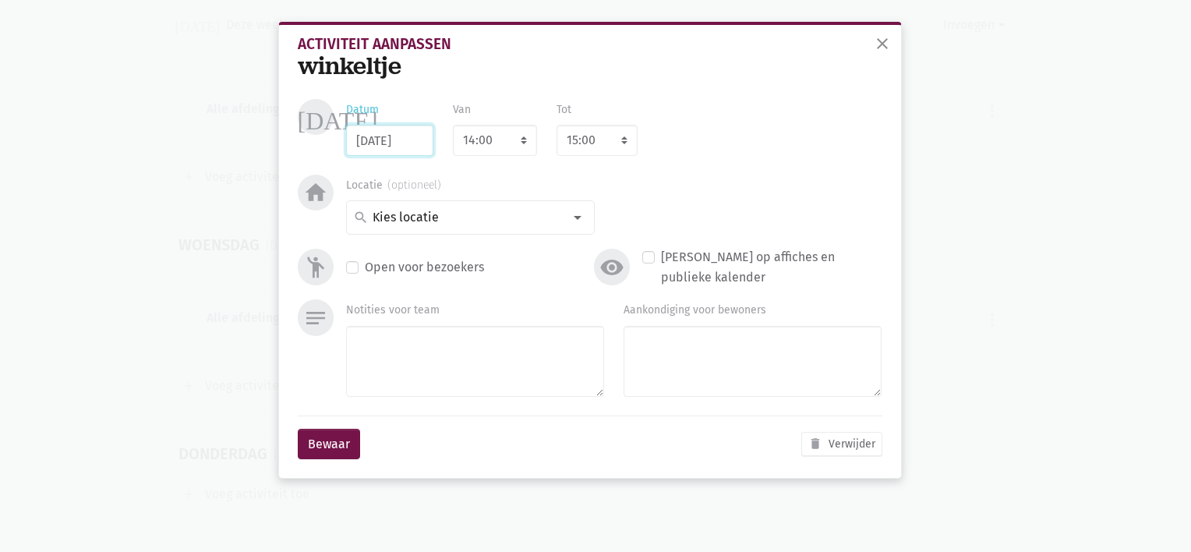
click at [411, 140] on input "[DATE]" at bounding box center [389, 140] width 87 height 31
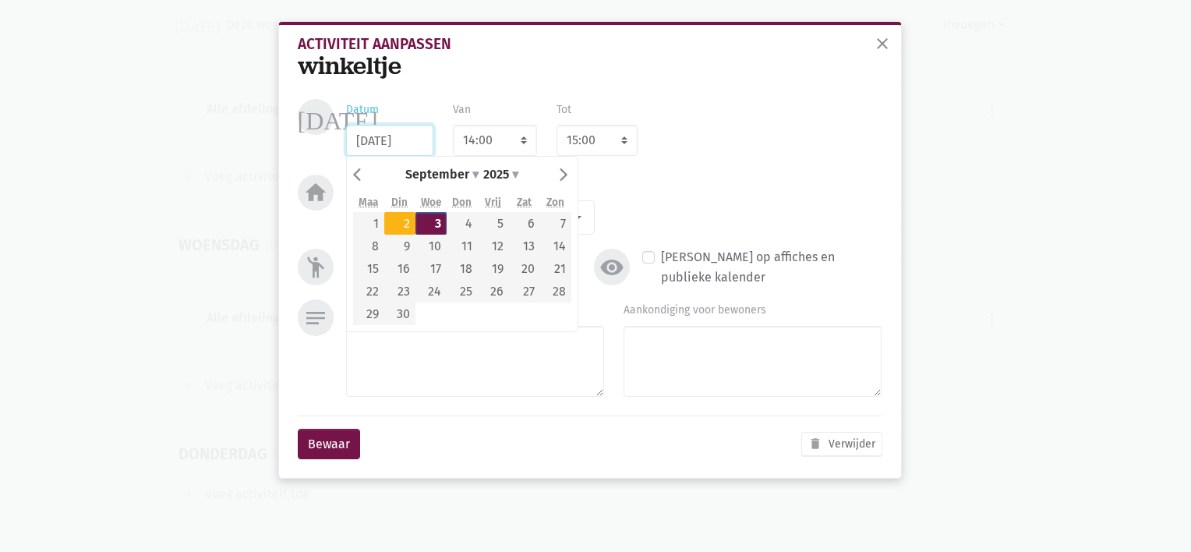
type input "[DATE]"
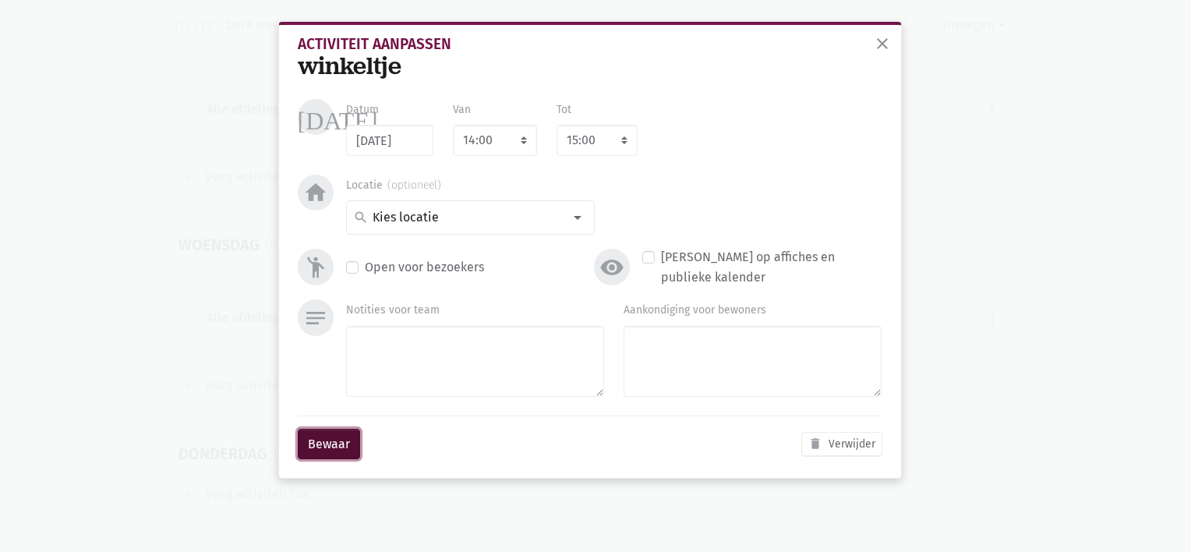
click at [313, 440] on button "Bewaar" at bounding box center [329, 444] width 62 height 31
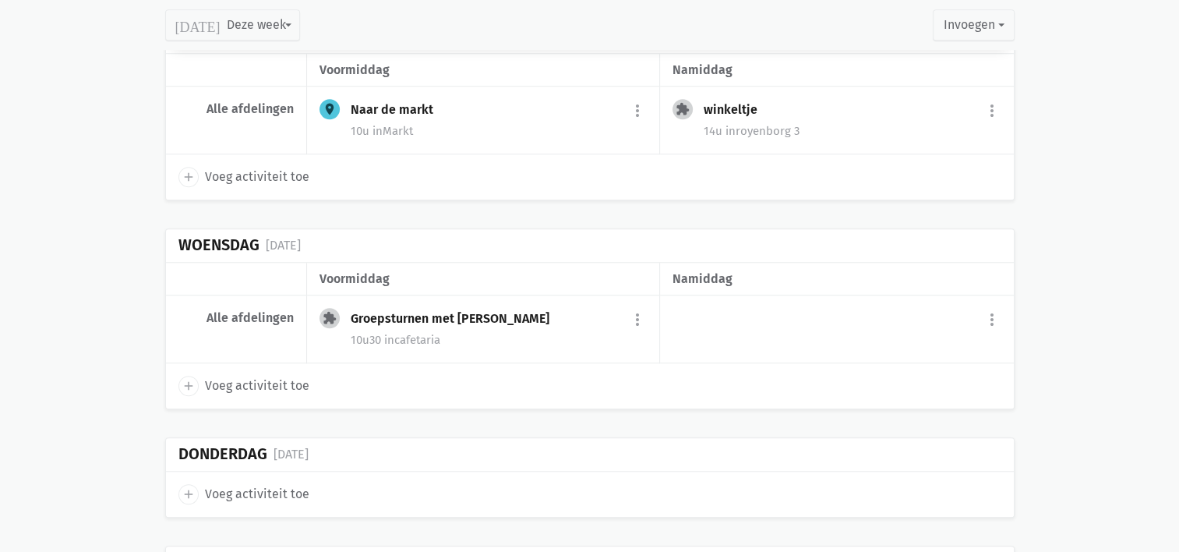
click at [289, 377] on span "Voeg activiteit toe" at bounding box center [257, 386] width 104 height 20
select select "14:00"
select select "15:00"
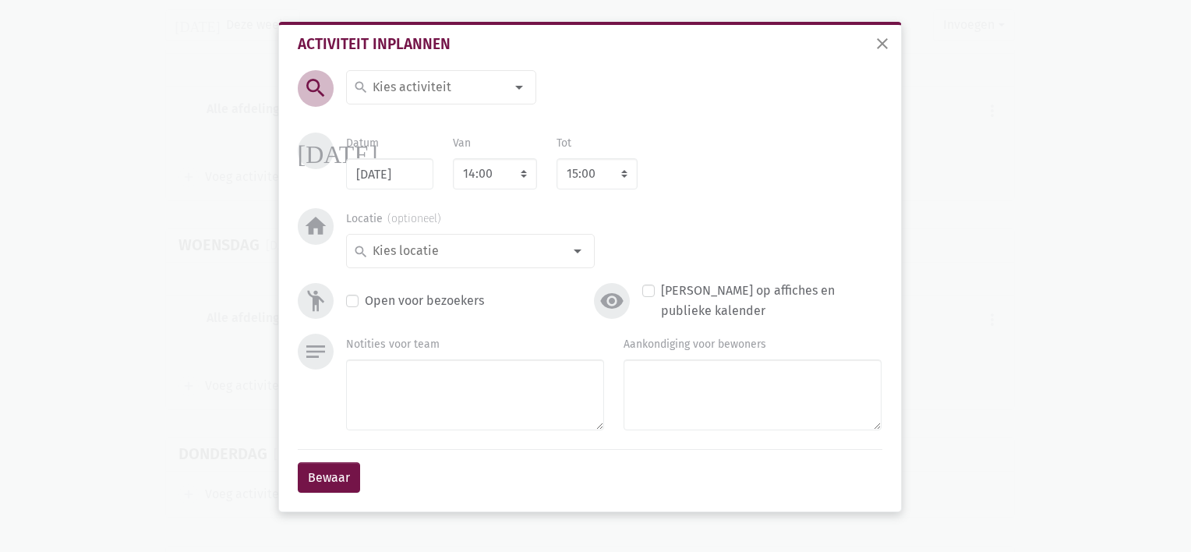
click at [376, 101] on div "search" at bounding box center [441, 87] width 190 height 34
type input "royenborg knutselt"
click at [443, 246] on input at bounding box center [466, 251] width 193 height 20
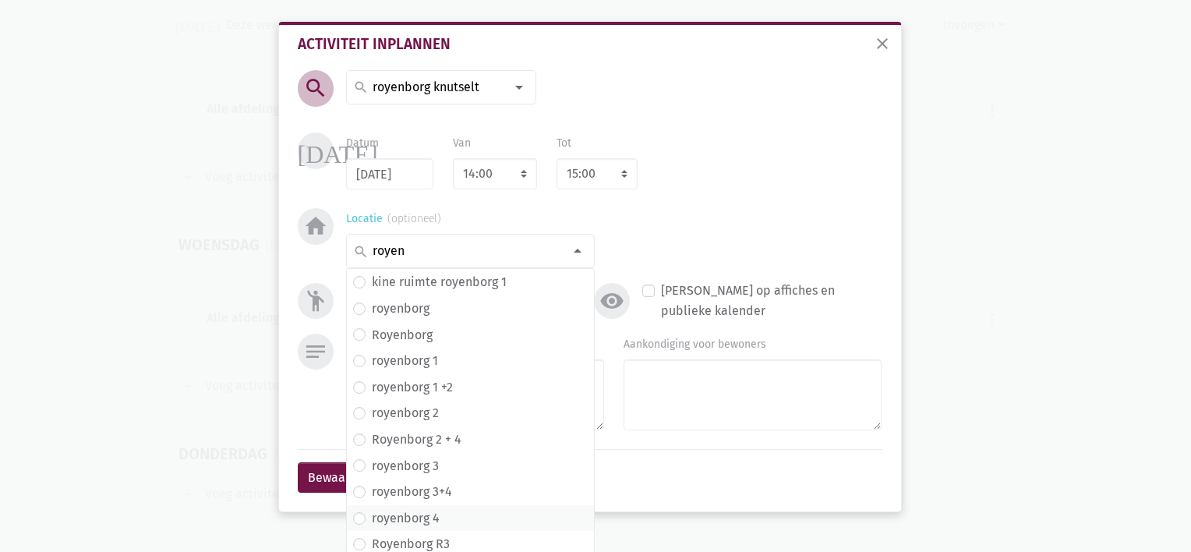
type input "royen"
click at [422, 523] on label "royenborg 4" at bounding box center [406, 518] width 68 height 20
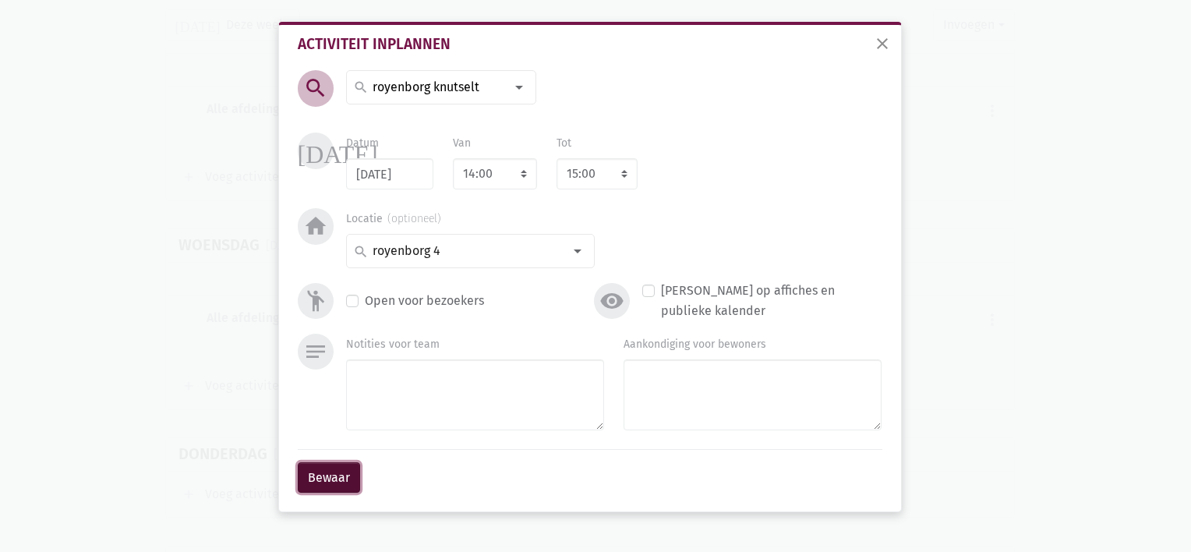
click at [324, 476] on button "Bewaar" at bounding box center [329, 477] width 62 height 31
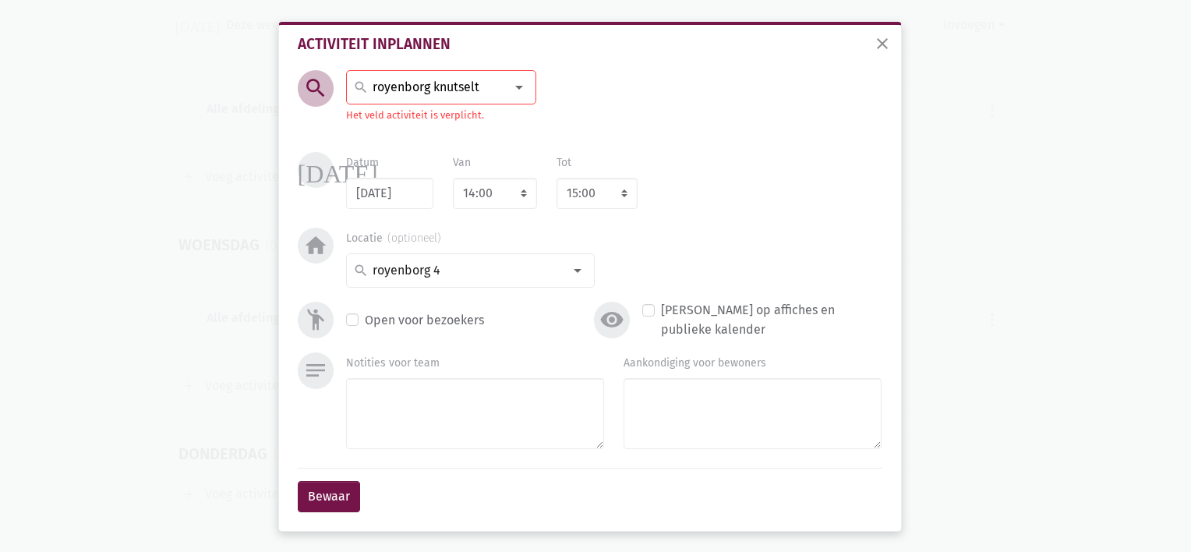
click at [454, 70] on div "royenborg knutselt search" at bounding box center [441, 87] width 190 height 34
click at [433, 123] on span "royenborg knutselt" at bounding box center [413, 121] width 109 height 15
click at [337, 489] on button "Bewaar" at bounding box center [329, 496] width 62 height 31
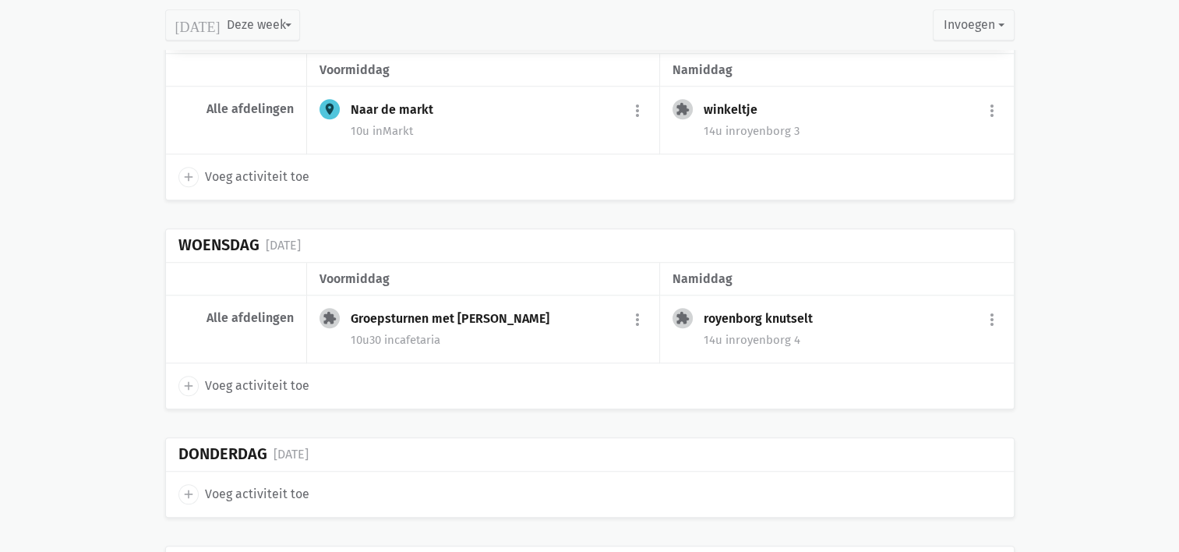
click at [185, 487] on icon "add" at bounding box center [189, 494] width 14 height 14
select select "14:00"
select select "15:00"
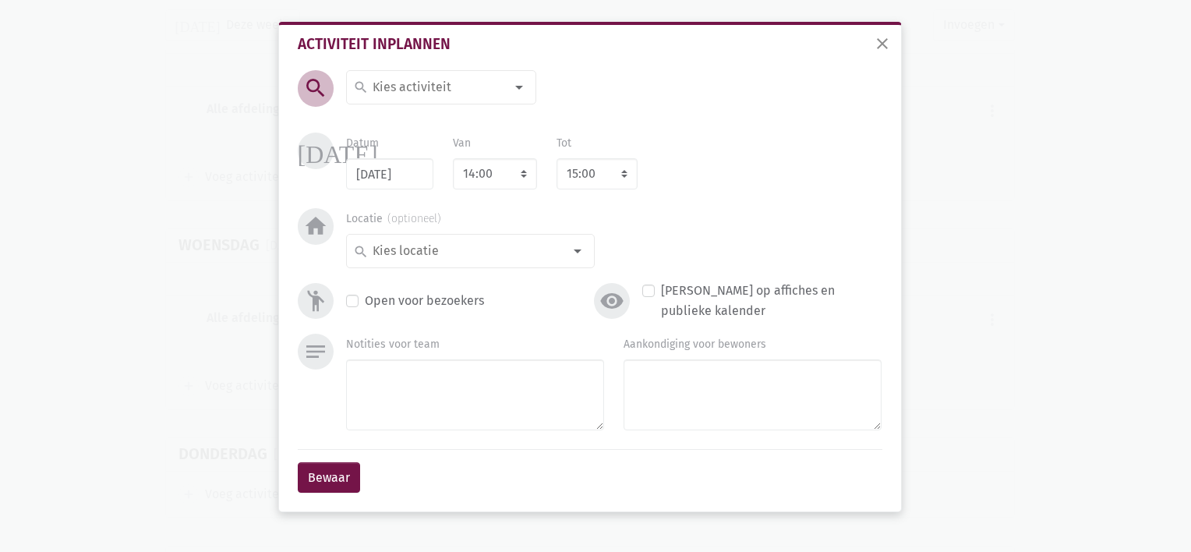
click at [396, 96] on input at bounding box center [437, 87] width 135 height 20
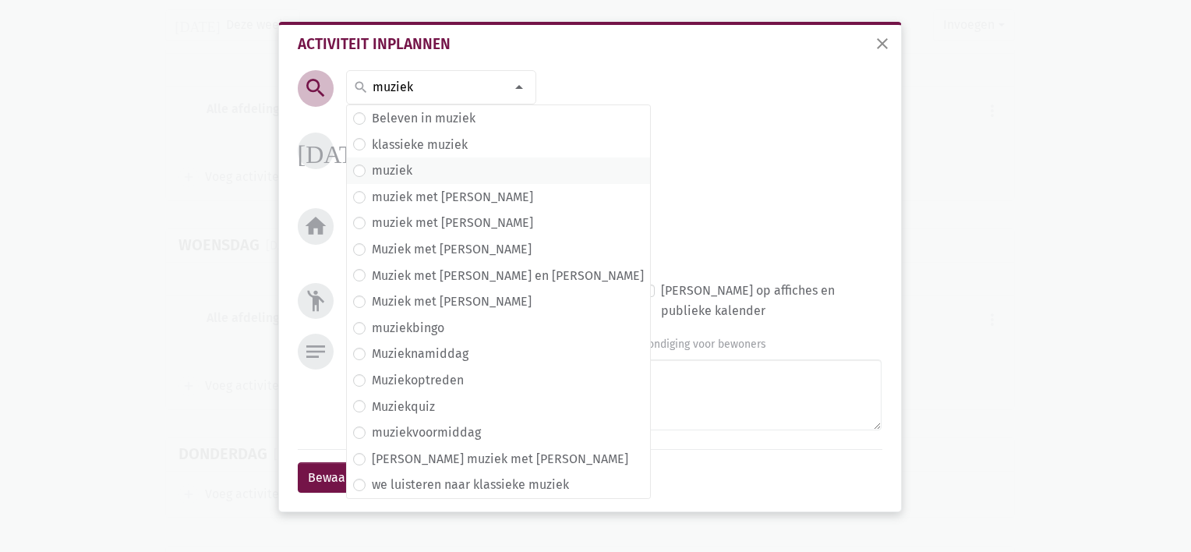
type input "muziek"
click at [400, 176] on label "muziek" at bounding box center [392, 171] width 41 height 20
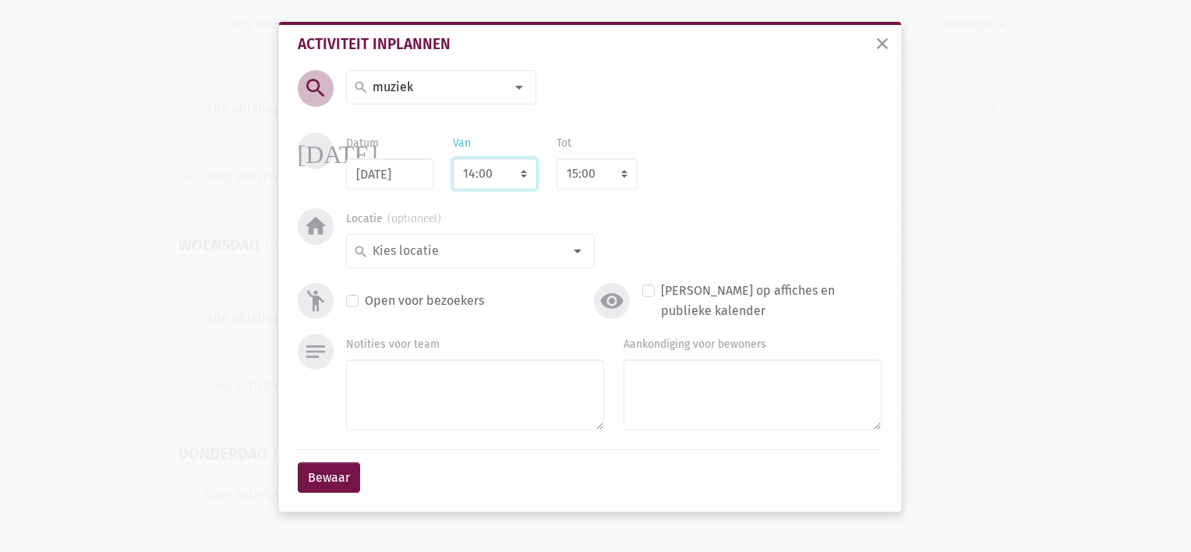
click at [489, 185] on select "7:00 7:15 7:30 7:45 8:00 8:15 8:30 8:45 9:00 9:15 9:30 9:45 10:00 10:15 10:30 1…" at bounding box center [495, 173] width 84 height 31
select select "10:30"
click at [453, 158] on select "7:00 7:15 7:30 7:45 8:00 8:15 8:30 8:45 9:00 9:15 9:30 9:45 10:00 10:15 10:30 1…" at bounding box center [495, 173] width 84 height 31
select select "11:30"
click at [620, 166] on select "8:00 8:15 8:30 8:45 9:00 9:15 9:30 9:45 10:00 10:15 10:30 10:45 11:00 11:15 11:…" at bounding box center [596, 173] width 81 height 31
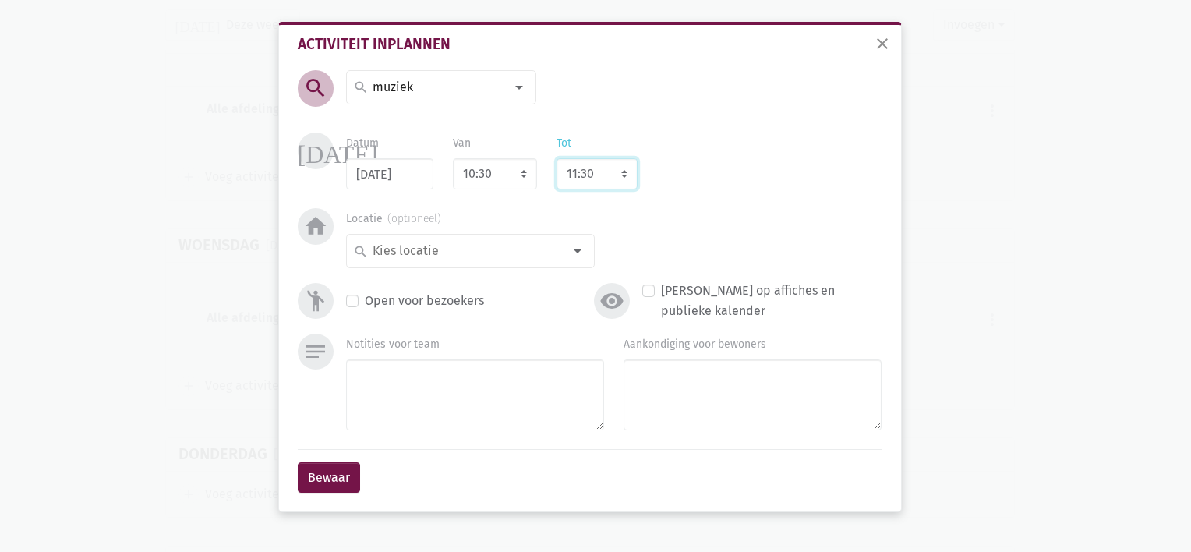
click at [620, 166] on select "8:00 8:15 8:30 8:45 9:00 9:15 9:30 9:45 10:00 10:15 10:30 10:45 11:00 11:15 11:…" at bounding box center [596, 173] width 81 height 31
click at [396, 249] on input at bounding box center [466, 251] width 193 height 20
type input "royenborg 3"
click at [394, 281] on label "royenborg 3" at bounding box center [405, 282] width 67 height 20
click at [332, 473] on button "Bewaar" at bounding box center [329, 477] width 62 height 31
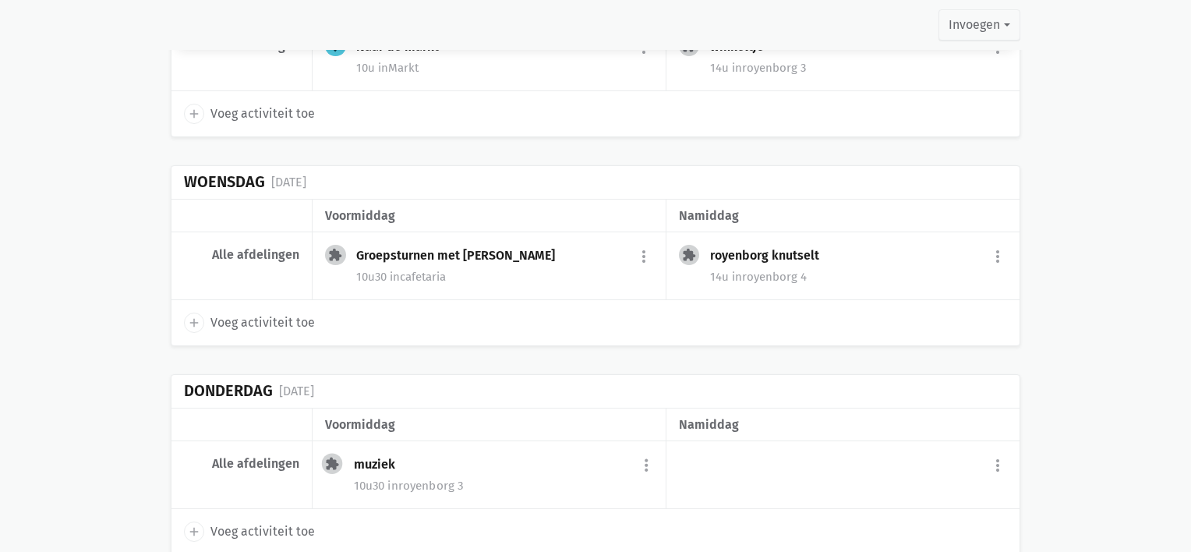
scroll to position [1502, 0]
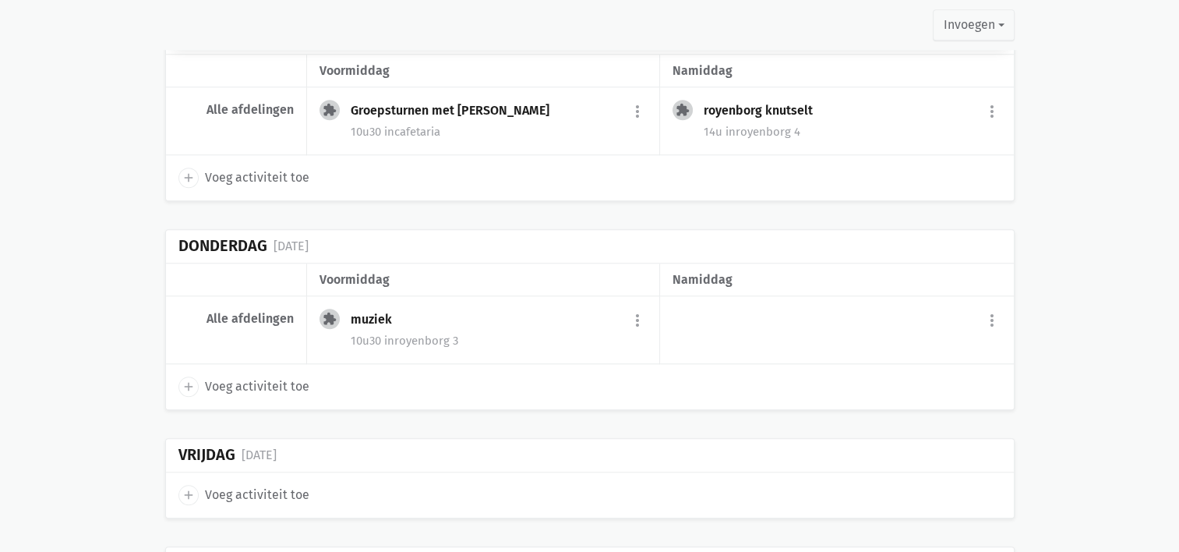
click at [195, 492] on span "add" at bounding box center [188, 495] width 20 height 20
select select "14:00"
select select "15:00"
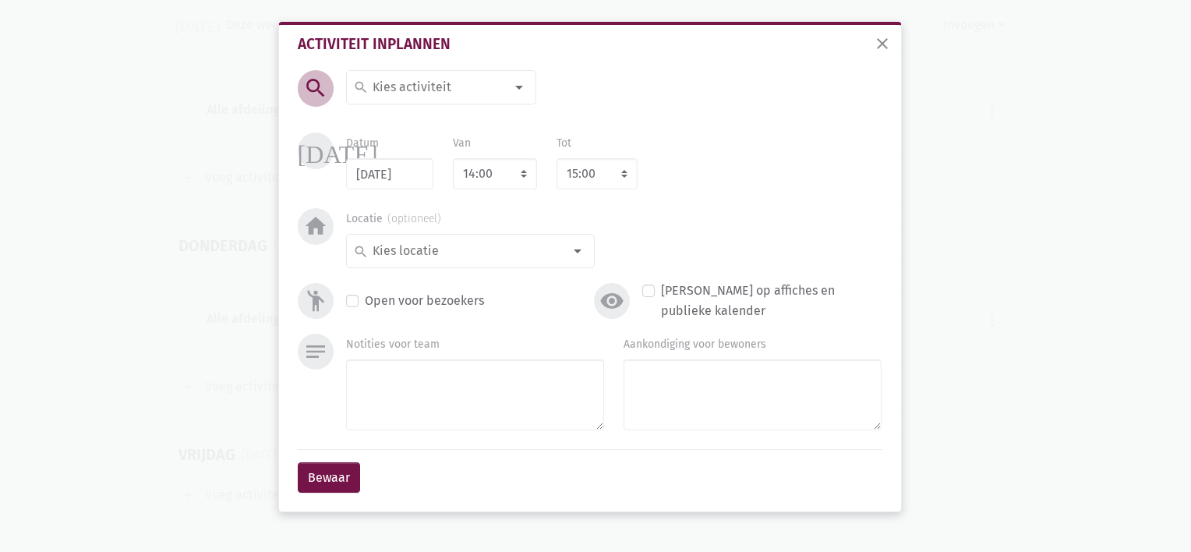
click at [390, 80] on input at bounding box center [437, 87] width 135 height 20
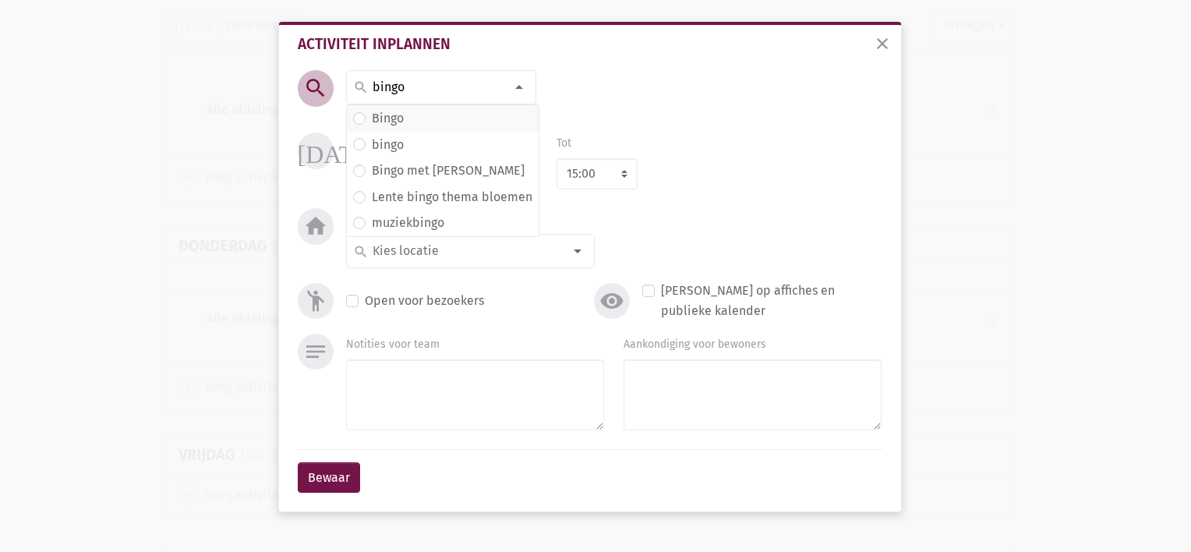
type input "bingo"
click at [384, 122] on label "Bingo" at bounding box center [388, 118] width 32 height 20
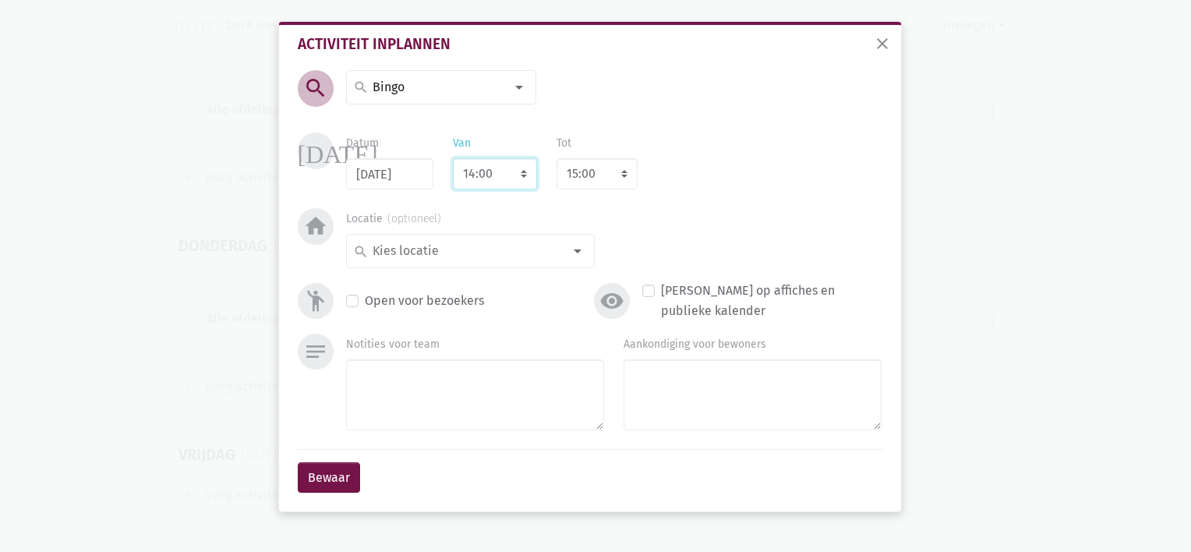
click at [512, 172] on select "7:00 7:15 7:30 7:45 8:00 8:15 8:30 8:45 9:00 9:15 9:30 9:45 10:00 10:15 10:30 1…" at bounding box center [495, 173] width 84 height 31
select select "10:30"
click at [453, 158] on select "7:00 7:15 7:30 7:45 8:00 8:15 8:30 8:45 9:00 9:15 9:30 9:45 10:00 10:15 10:30 1…" at bounding box center [495, 173] width 84 height 31
select select "11:30"
click at [474, 254] on input at bounding box center [466, 251] width 193 height 20
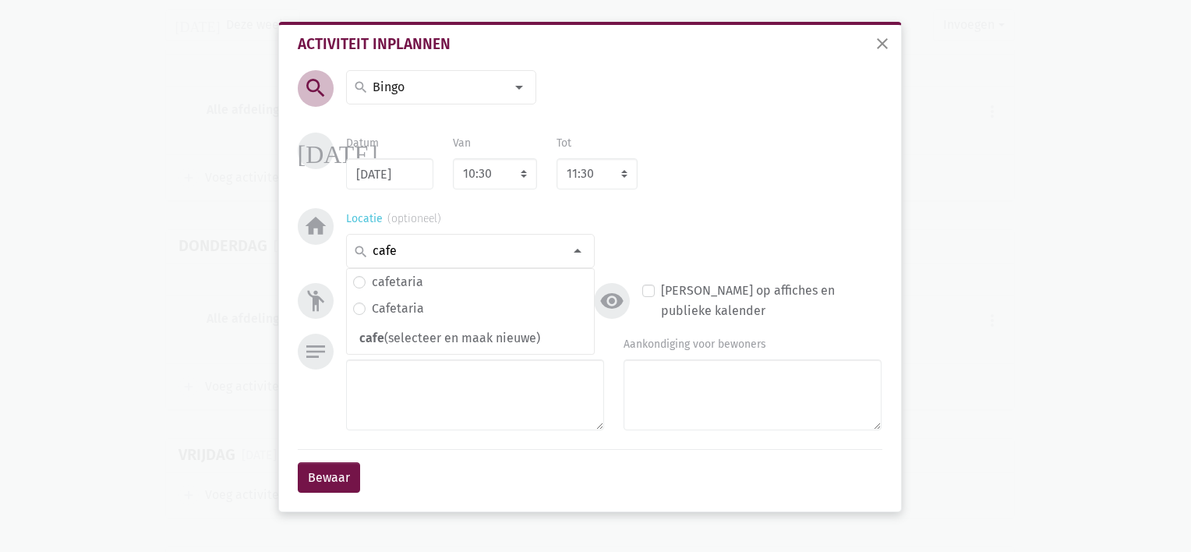
type input "cafe"
click at [474, 254] on input at bounding box center [466, 251] width 193 height 20
type input "ca"
click at [434, 277] on span "cafetaria" at bounding box center [470, 282] width 235 height 20
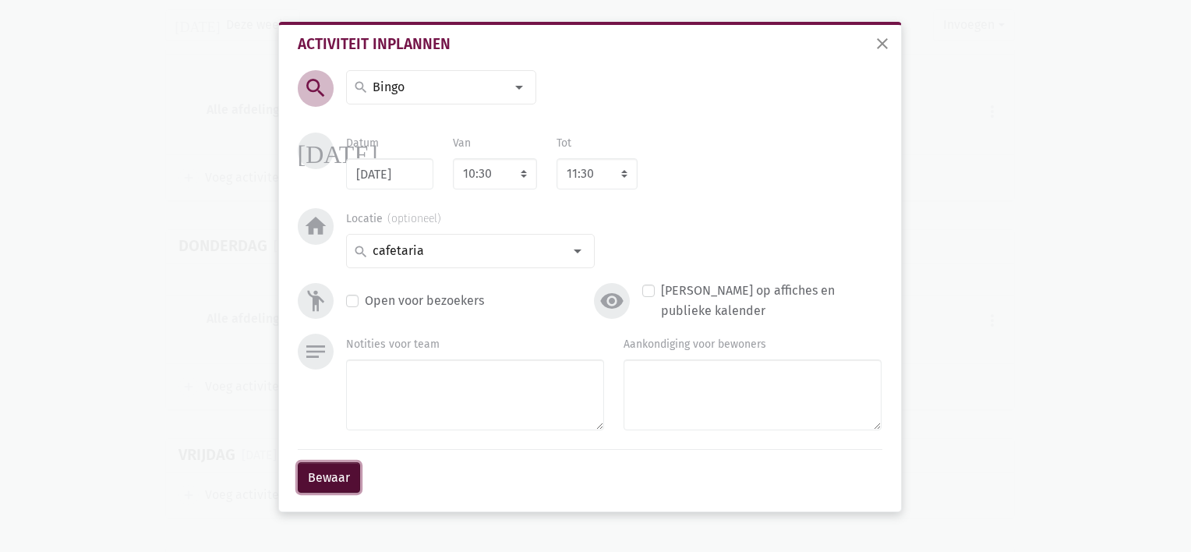
click at [323, 468] on button "Bewaar" at bounding box center [329, 477] width 62 height 31
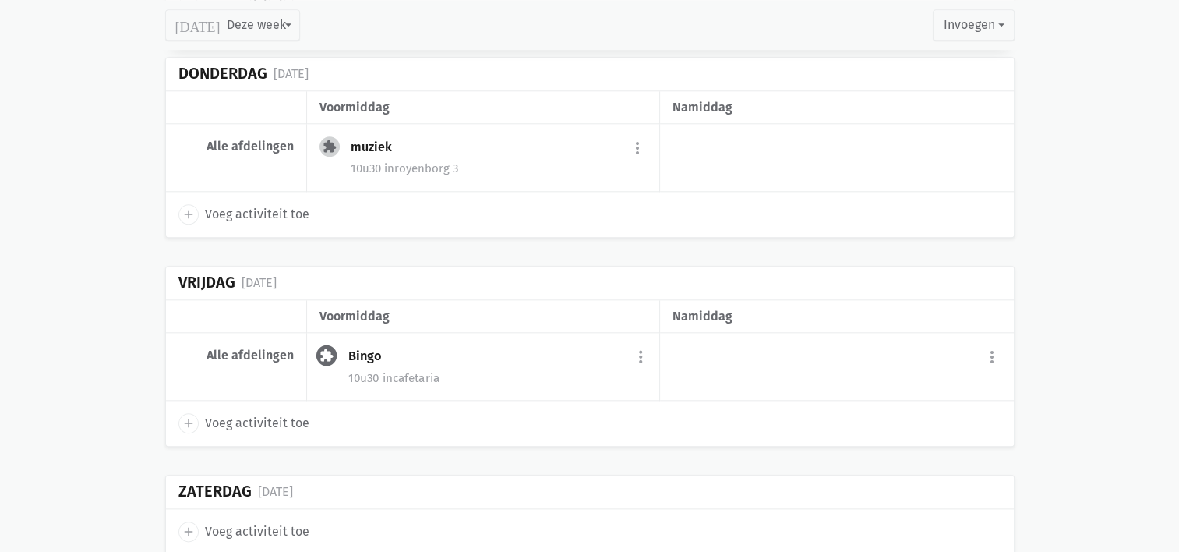
scroll to position [1710, 0]
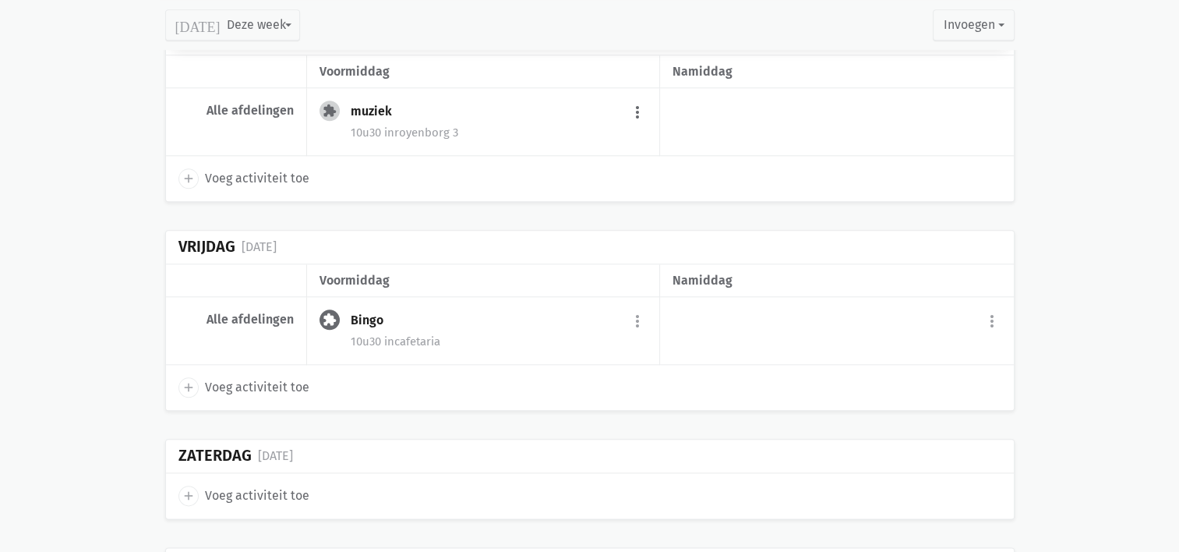
click at [638, 104] on button "more_vert" at bounding box center [637, 112] width 19 height 30
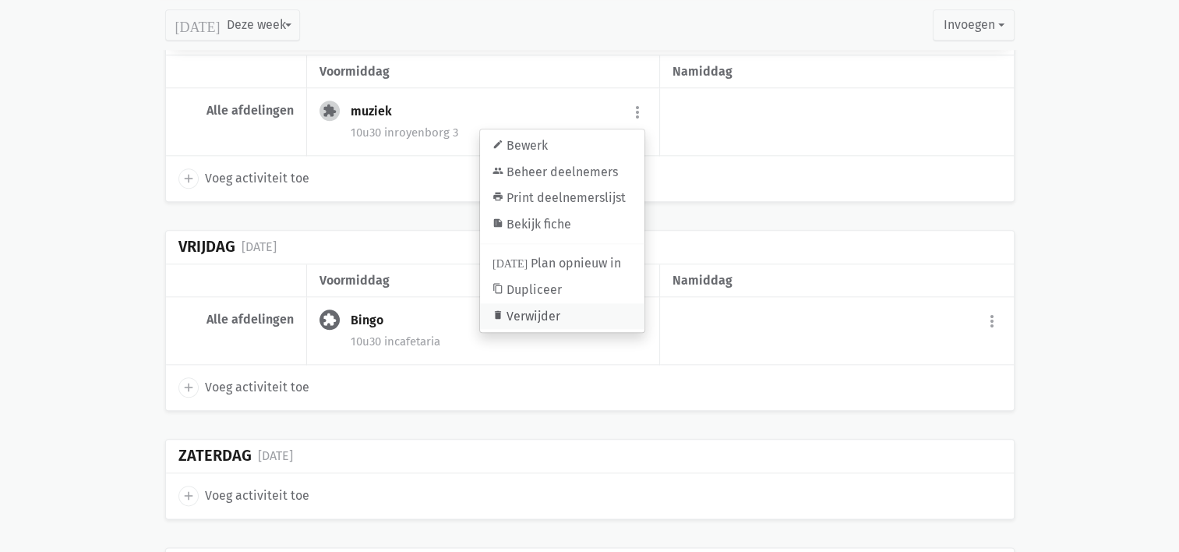
click at [540, 314] on link "delete Verwijder" at bounding box center [562, 316] width 164 height 26
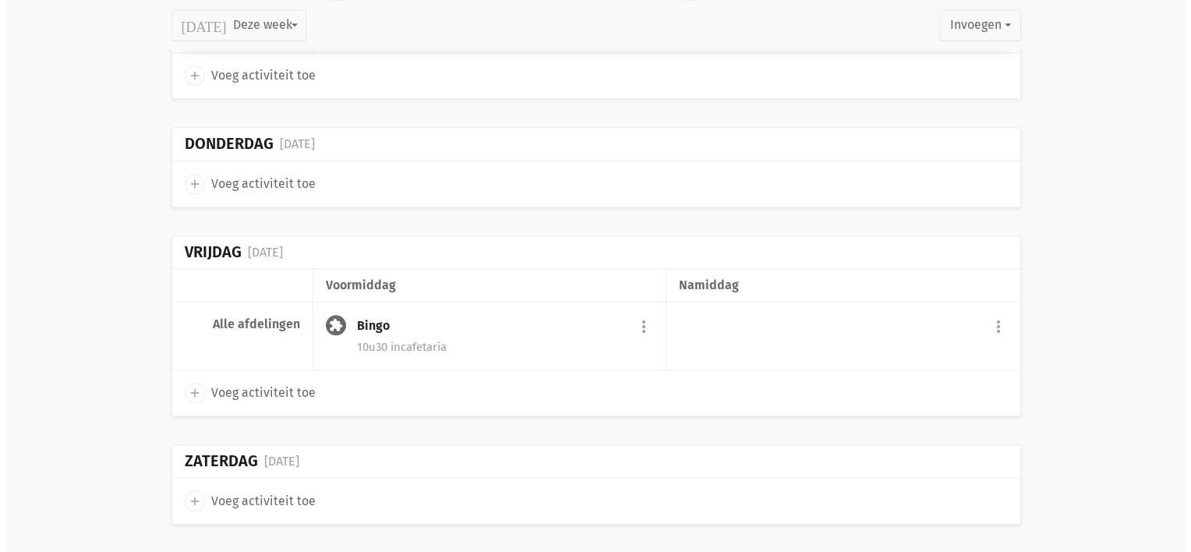
scroll to position [1585, 0]
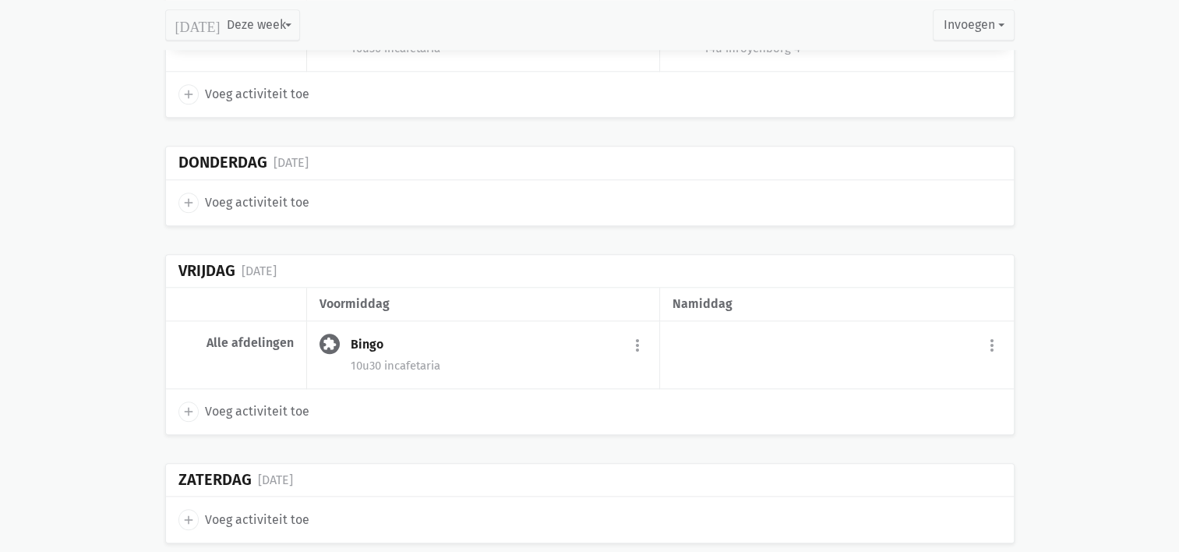
click at [185, 196] on icon "add" at bounding box center [189, 203] width 14 height 14
select select "14:00"
select select "15:00"
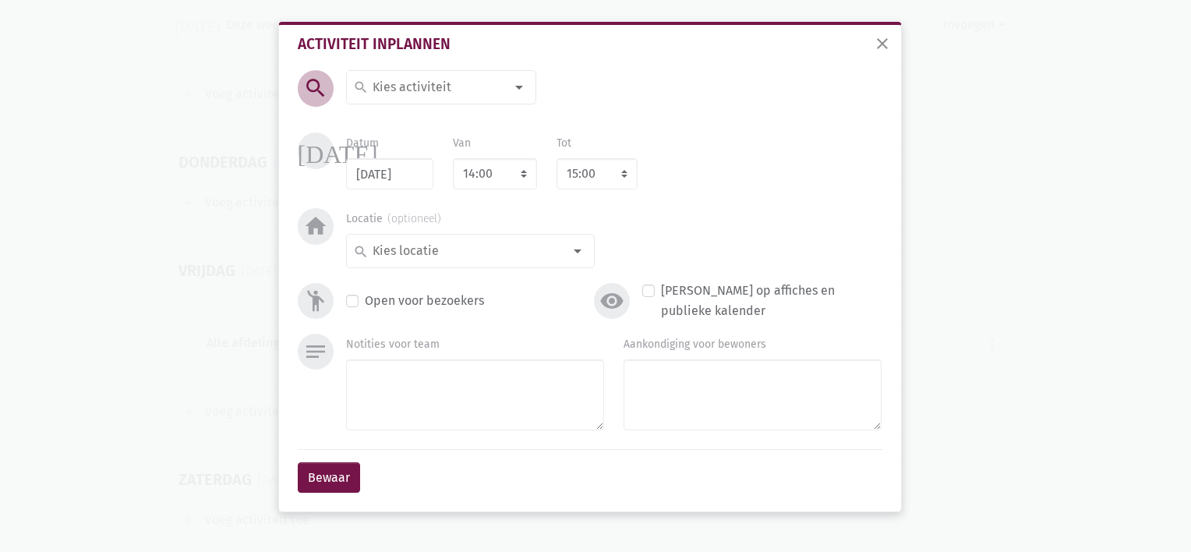
click at [423, 75] on div "search" at bounding box center [441, 87] width 190 height 34
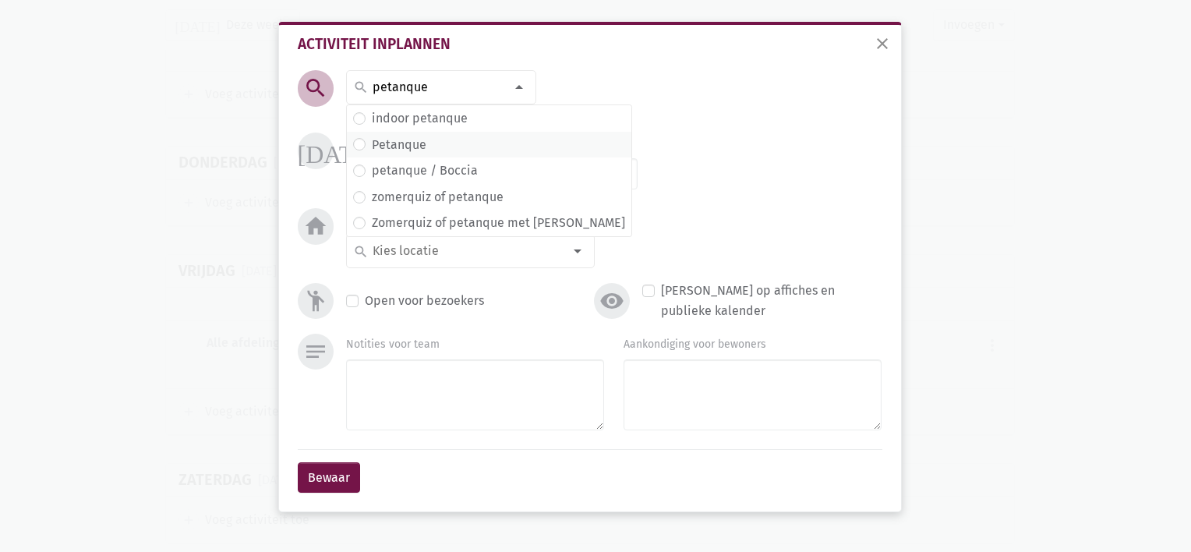
type input "petanque"
click at [423, 137] on label "Petanque" at bounding box center [399, 145] width 55 height 20
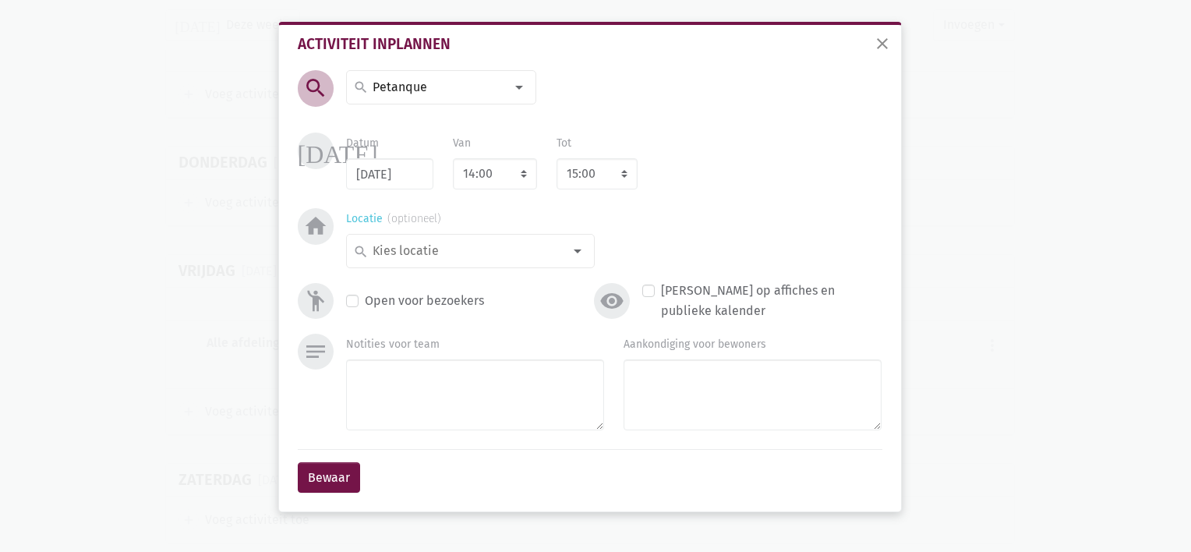
click at [384, 248] on input at bounding box center [466, 251] width 193 height 20
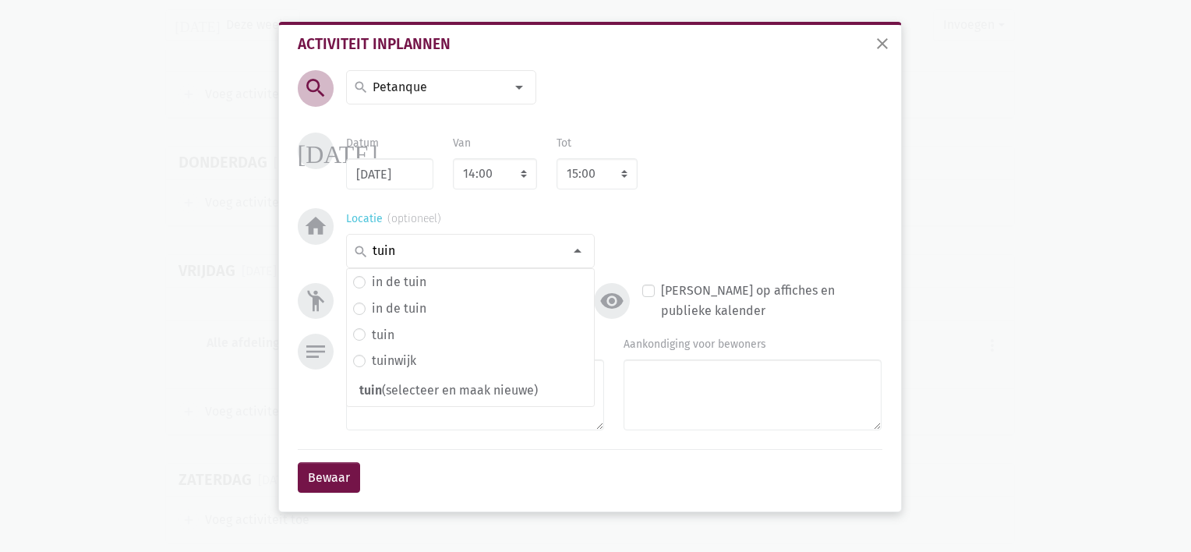
type input "tuin"
click at [499, 171] on select "7:00 7:15 7:30 7:45 8:00 8:15 8:30 8:45 9:00 9:15 9:30 9:45 10:00 10:15 10:30 1…" at bounding box center [495, 173] width 84 height 31
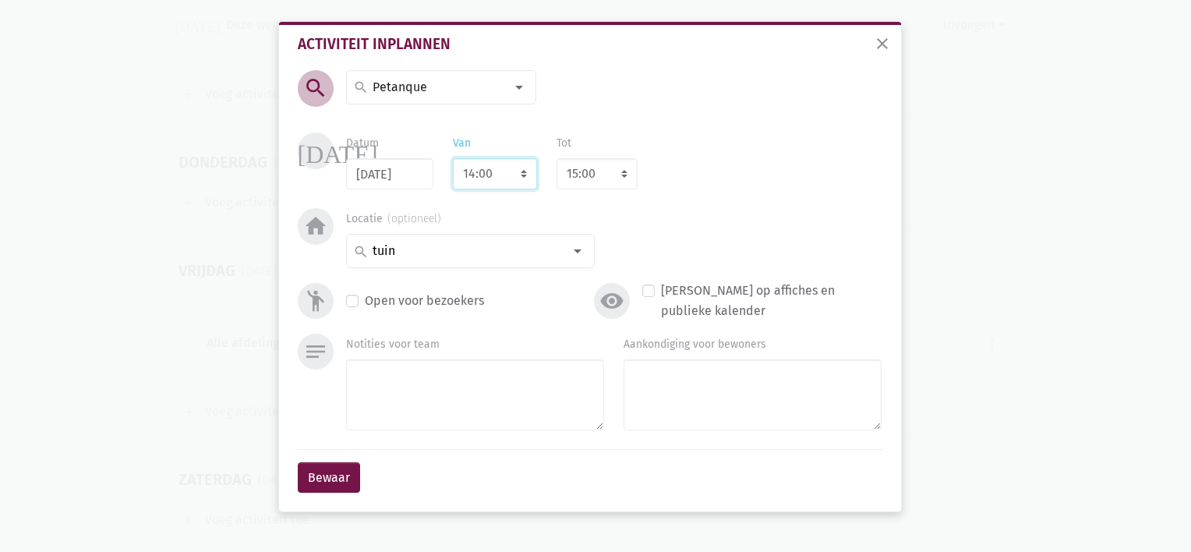
select select "10:30"
click at [453, 158] on select "7:00 7:15 7:30 7:45 8:00 8:15 8:30 8:45 9:00 9:15 9:30 9:45 10:00 10:15 10:30 1…" at bounding box center [495, 173] width 84 height 31
select select "11:30"
click at [327, 469] on button "Bewaar" at bounding box center [329, 477] width 62 height 31
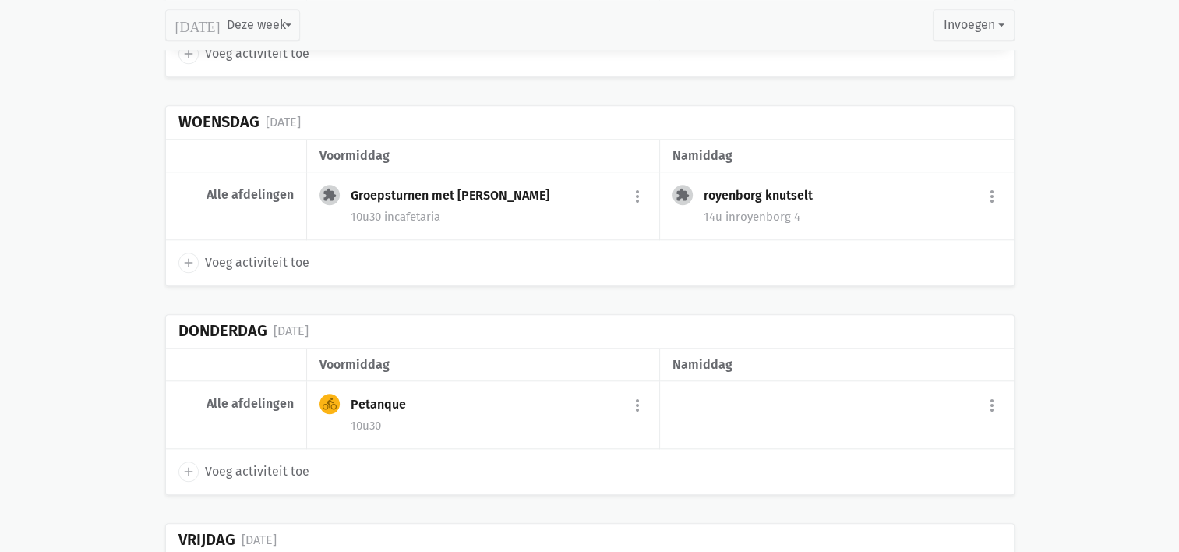
scroll to position [1419, 0]
